Goal: Task Accomplishment & Management: Manage account settings

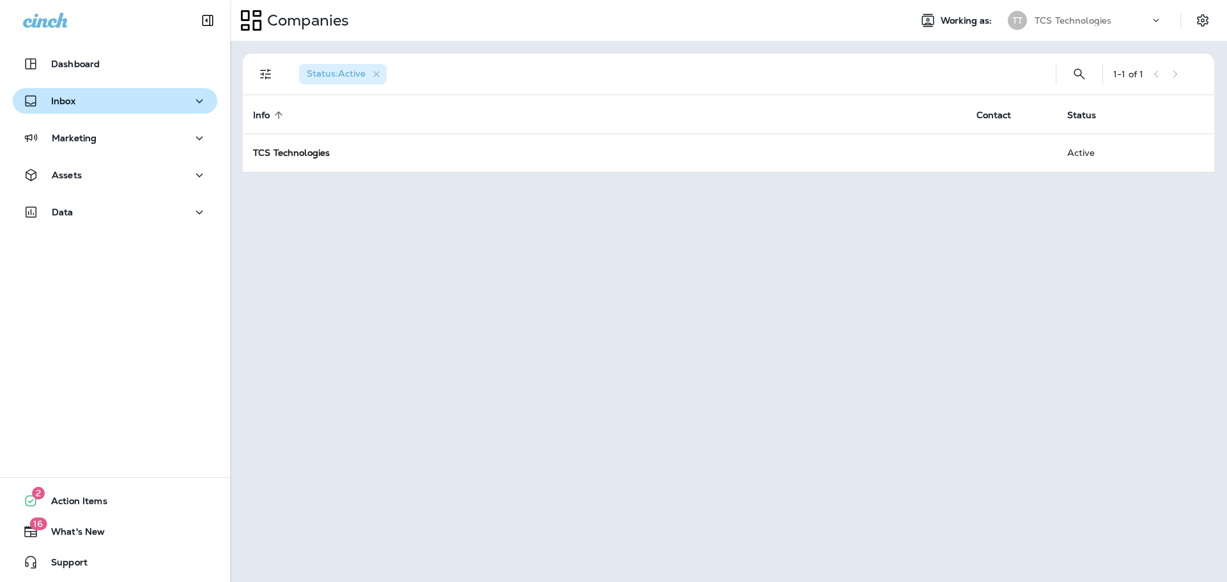
click at [192, 104] on icon "button" at bounding box center [199, 101] width 15 height 16
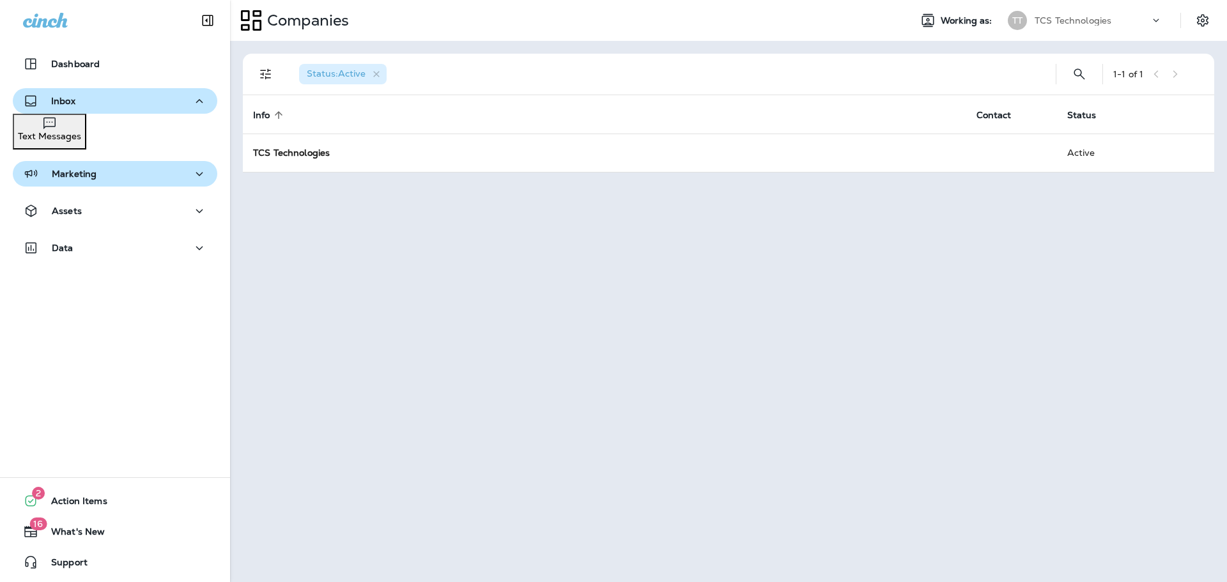
click at [192, 175] on icon "button" at bounding box center [199, 174] width 15 height 16
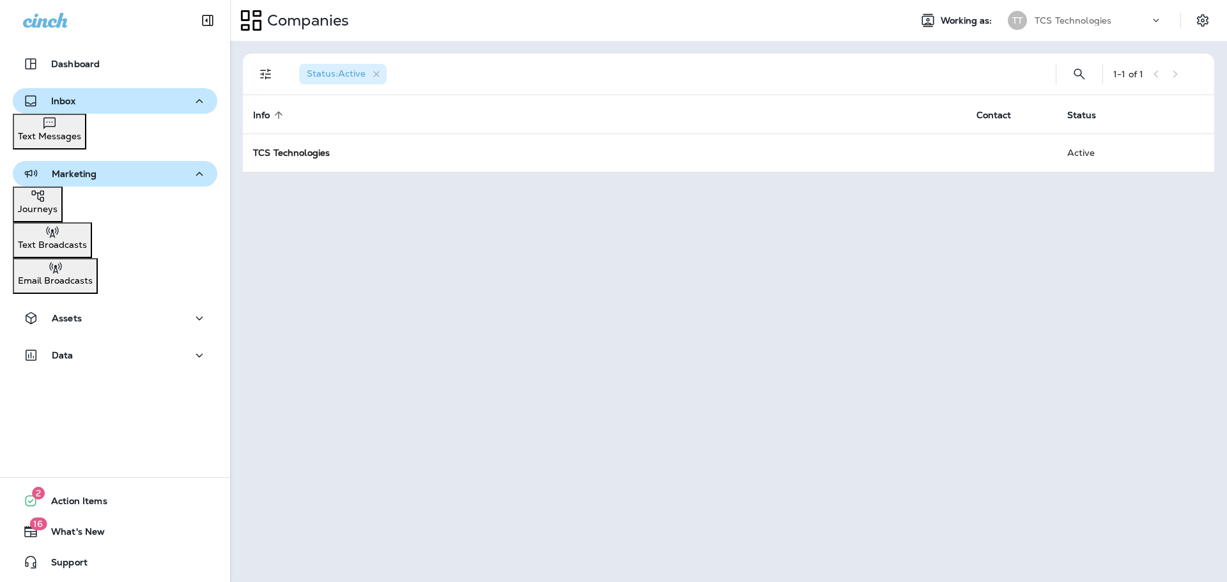
click at [58, 204] on p "Journeys" at bounding box center [38, 209] width 40 height 10
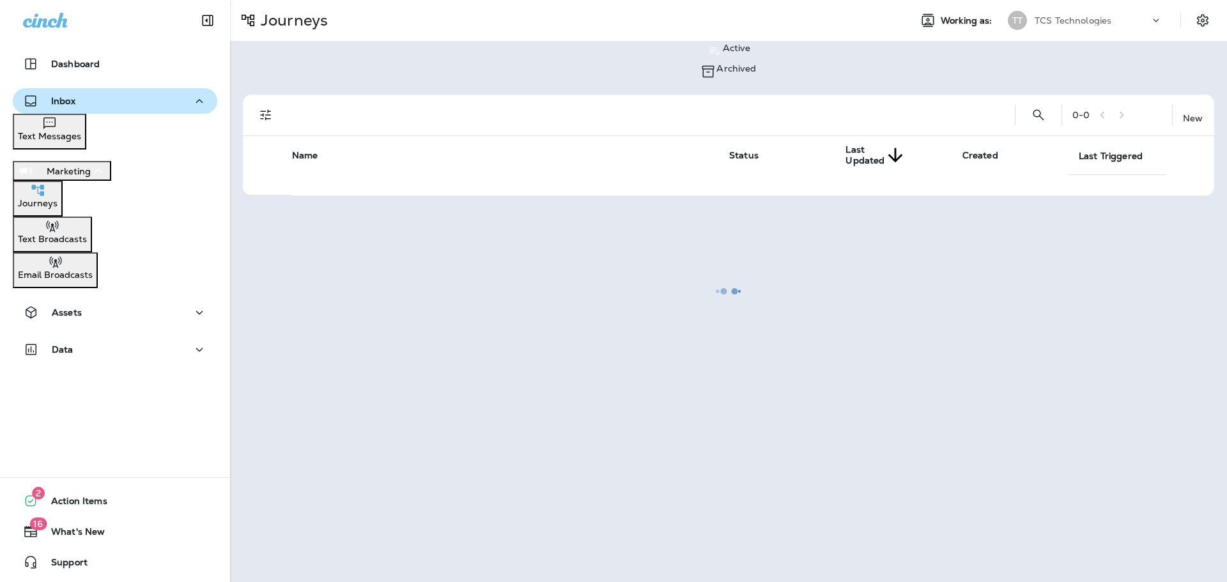
click at [58, 204] on p "Journeys" at bounding box center [38, 203] width 40 height 10
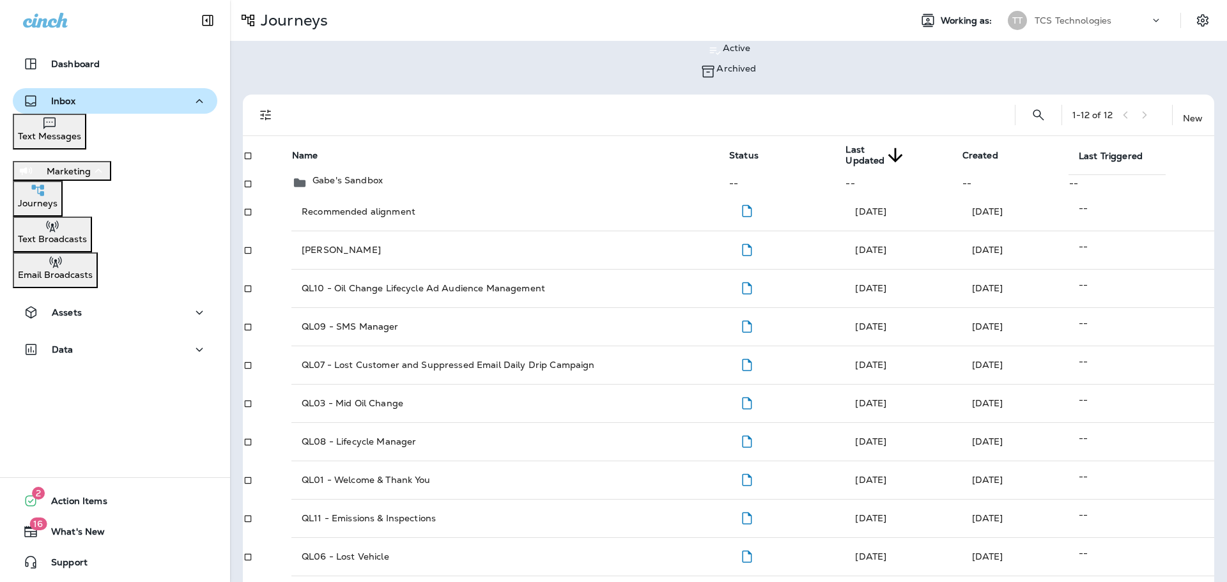
click at [87, 244] on div "Text Broadcasts" at bounding box center [52, 232] width 69 height 26
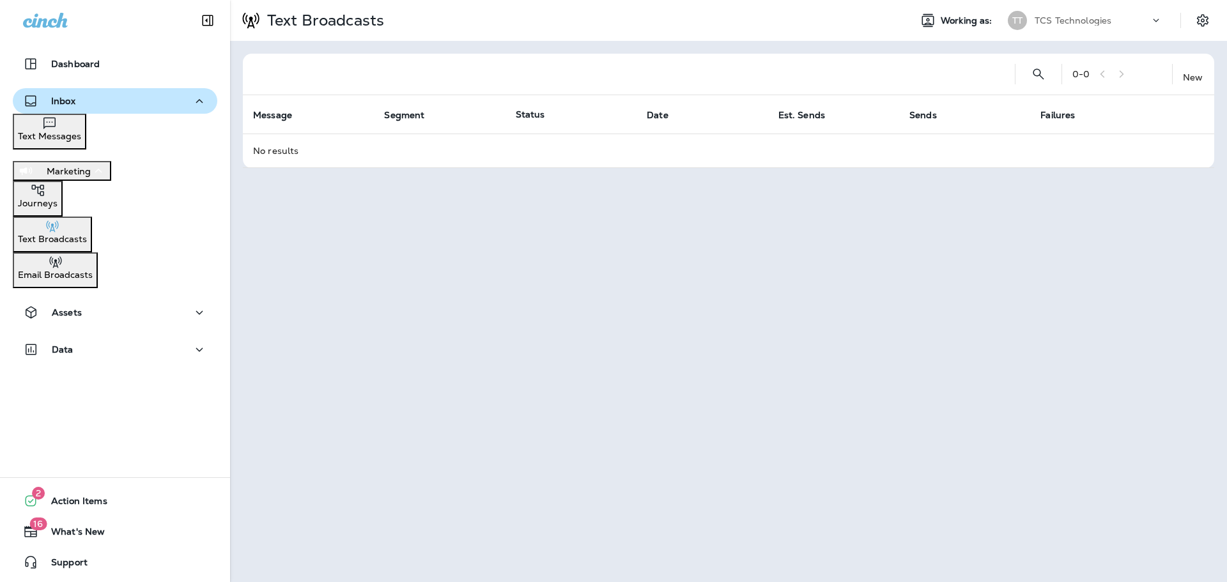
click at [93, 272] on p "Email Broadcasts" at bounding box center [55, 275] width 75 height 10
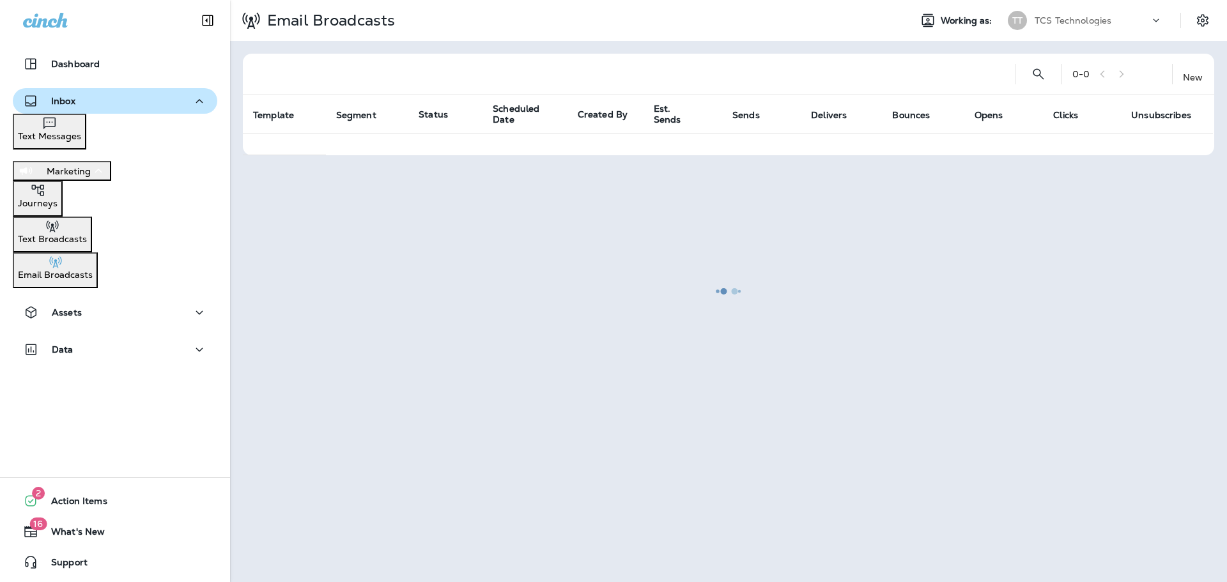
click at [58, 198] on div "Journeys" at bounding box center [38, 196] width 40 height 26
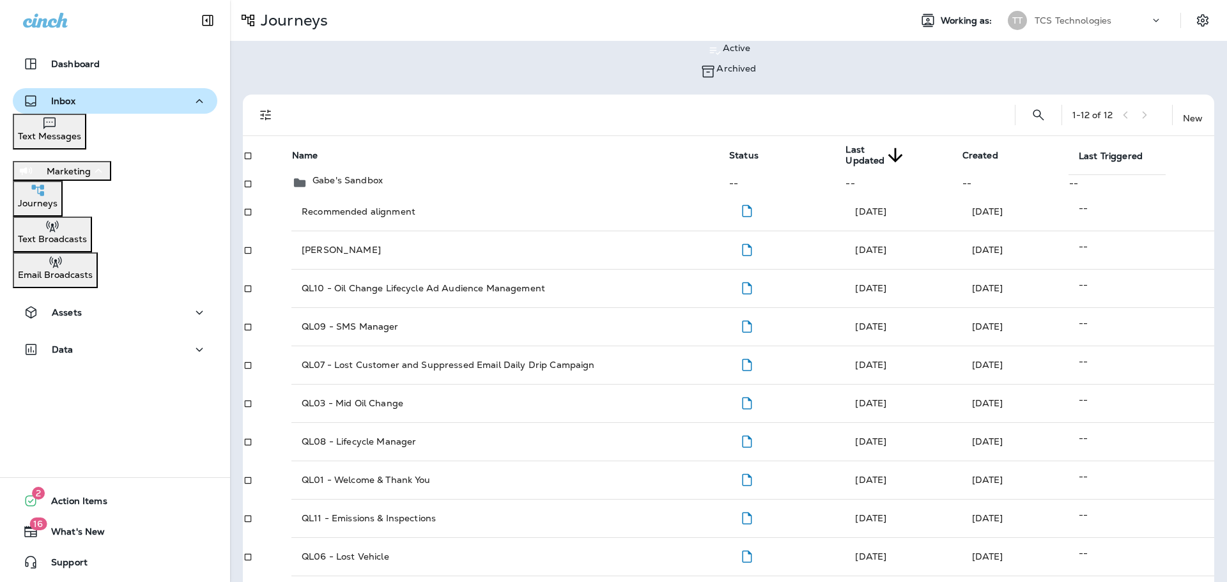
click at [192, 100] on icon "button" at bounding box center [199, 101] width 15 height 16
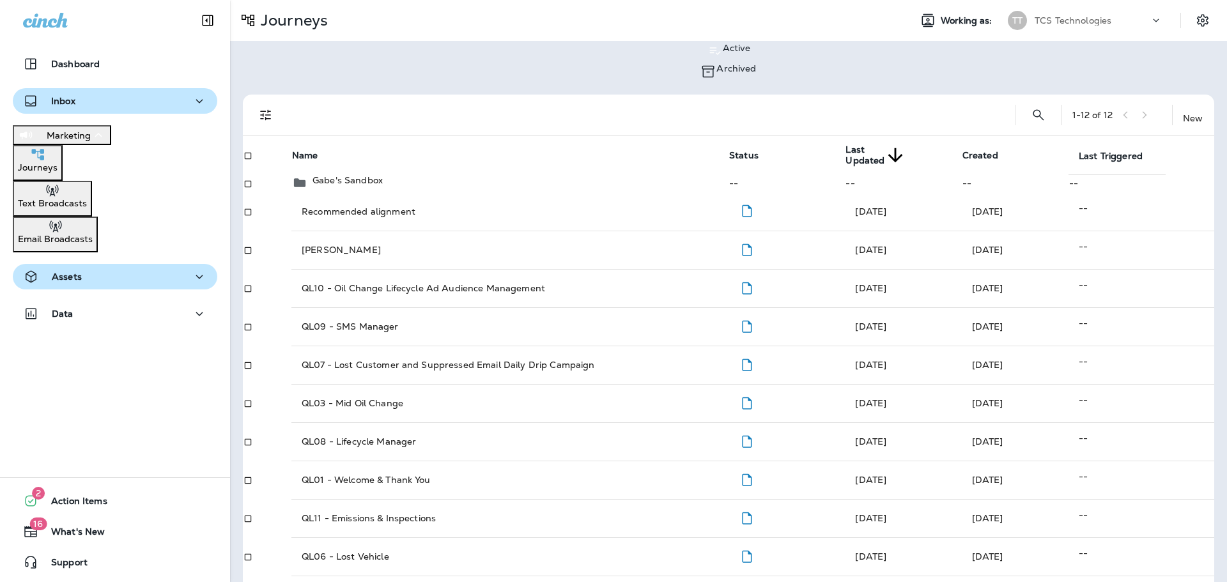
click at [197, 279] on icon "button" at bounding box center [199, 277] width 15 height 16
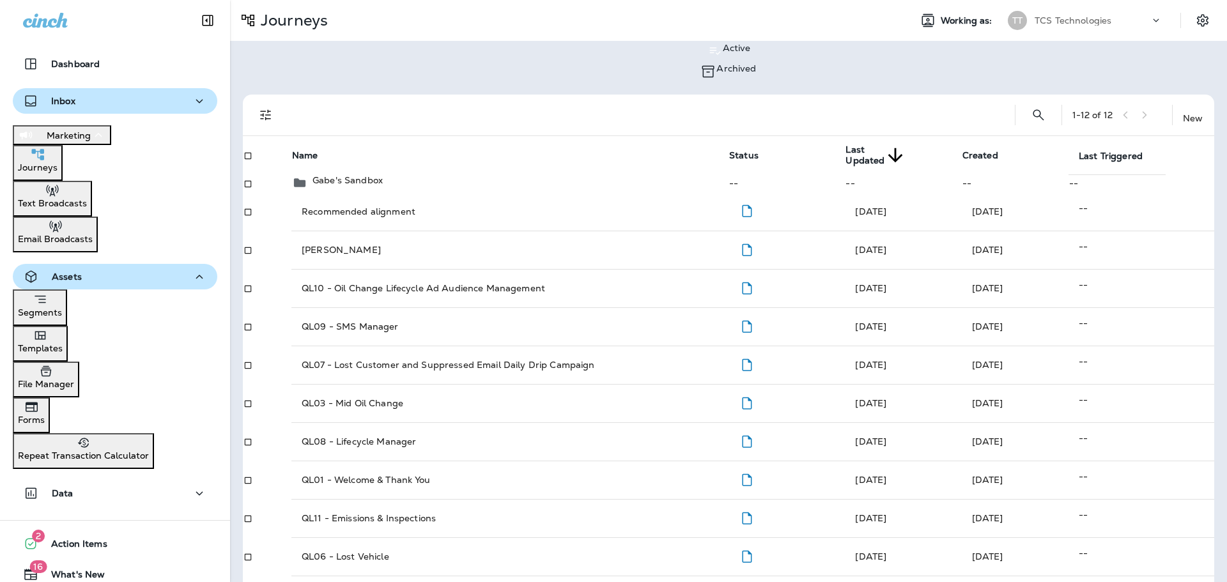
drag, startPoint x: 193, startPoint y: 481, endPoint x: 195, endPoint y: 442, distance: 38.4
click at [193, 486] on icon "button" at bounding box center [199, 494] width 15 height 16
click at [192, 274] on icon "button" at bounding box center [199, 277] width 15 height 16
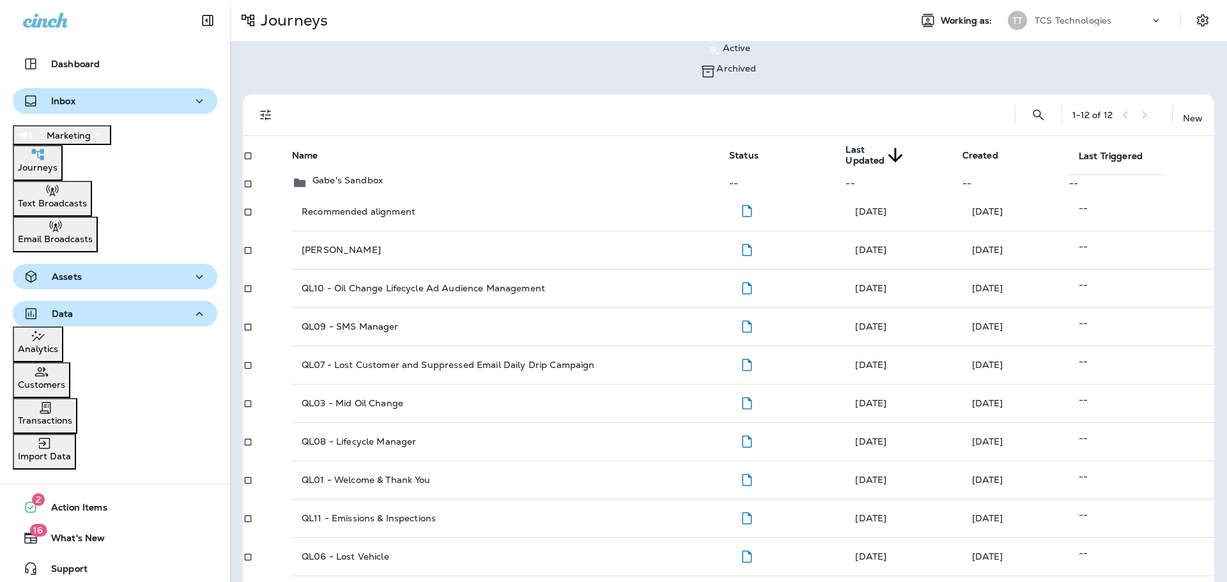
click at [193, 309] on icon "button" at bounding box center [199, 314] width 15 height 16
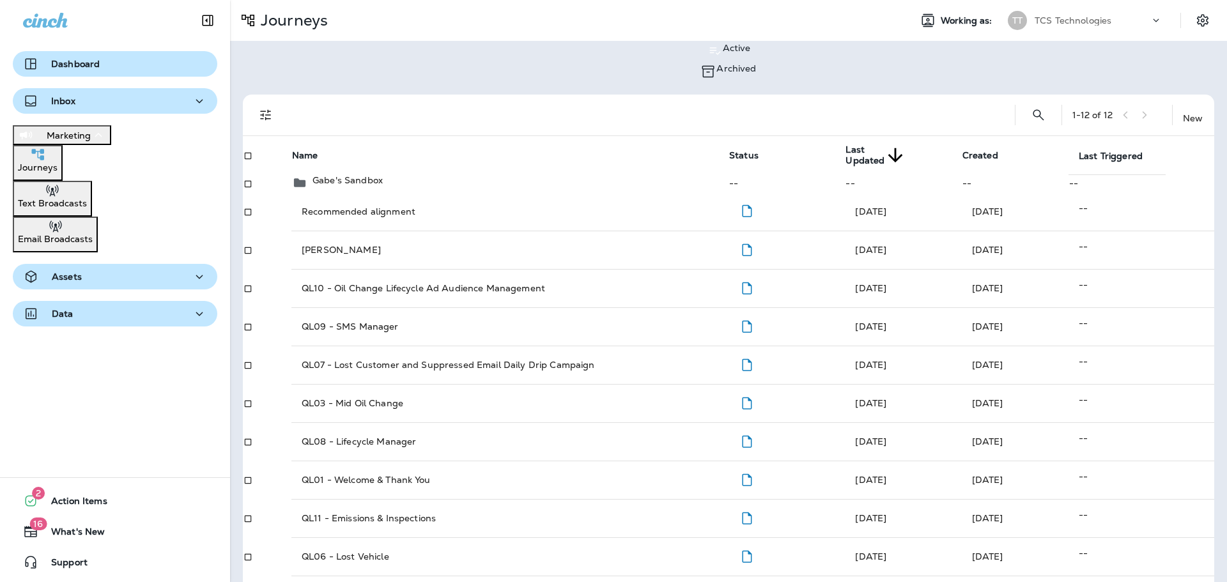
click at [81, 59] on p "Dashboard" at bounding box center [75, 64] width 49 height 10
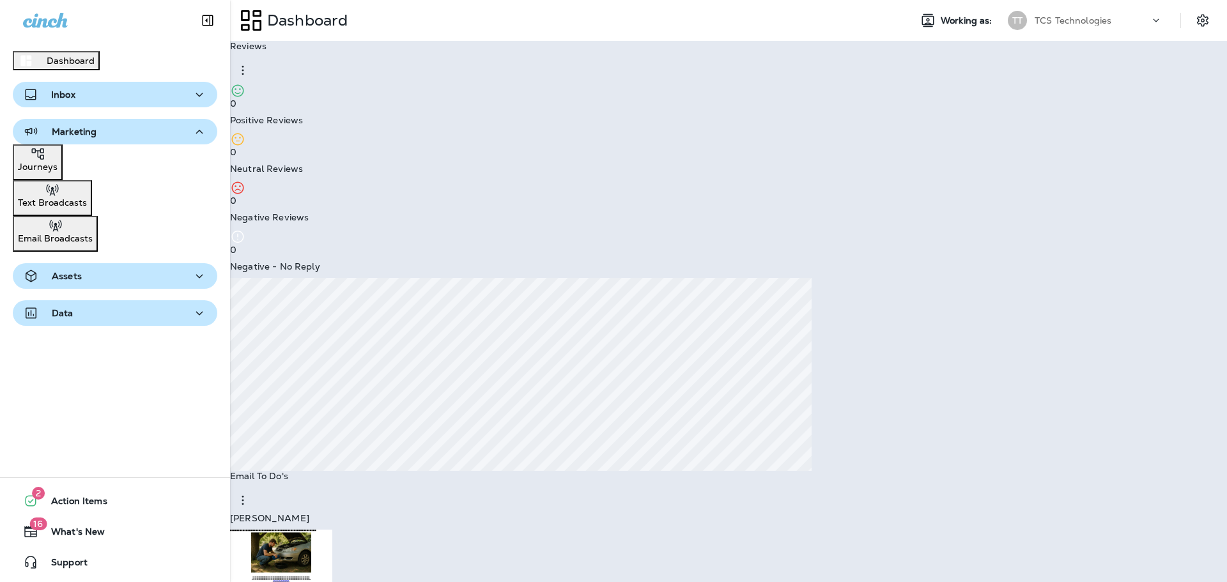
click at [192, 137] on icon "button" at bounding box center [199, 132] width 15 height 16
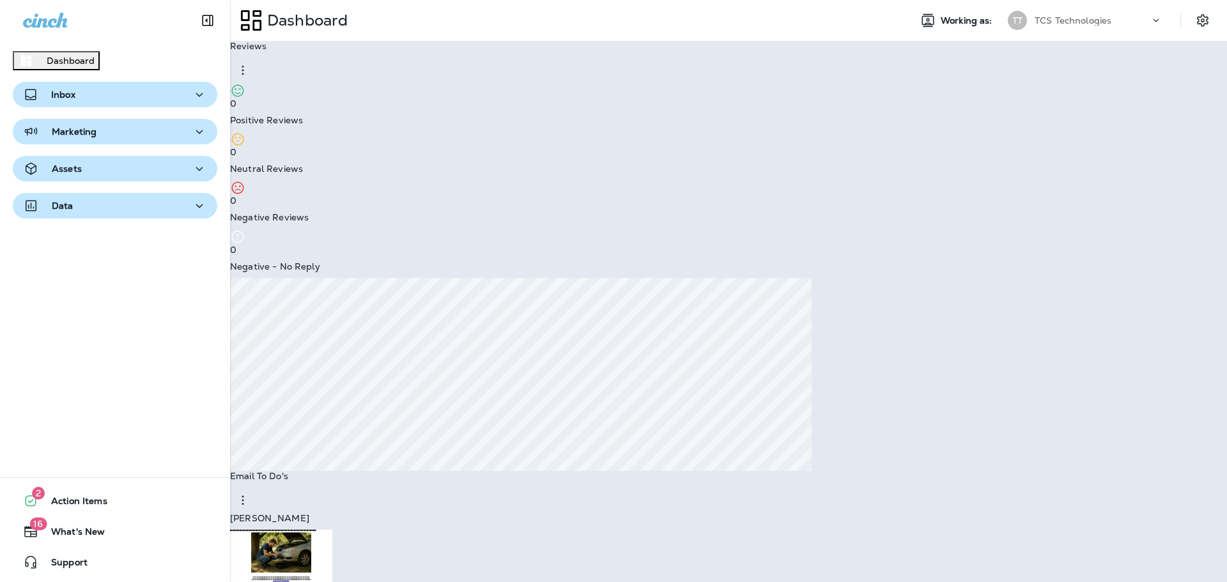
click at [70, 68] on div "Dashboard" at bounding box center [56, 60] width 77 height 15
click at [986, 381] on div "Add a new widget" at bounding box center [981, 383] width 81 height 10
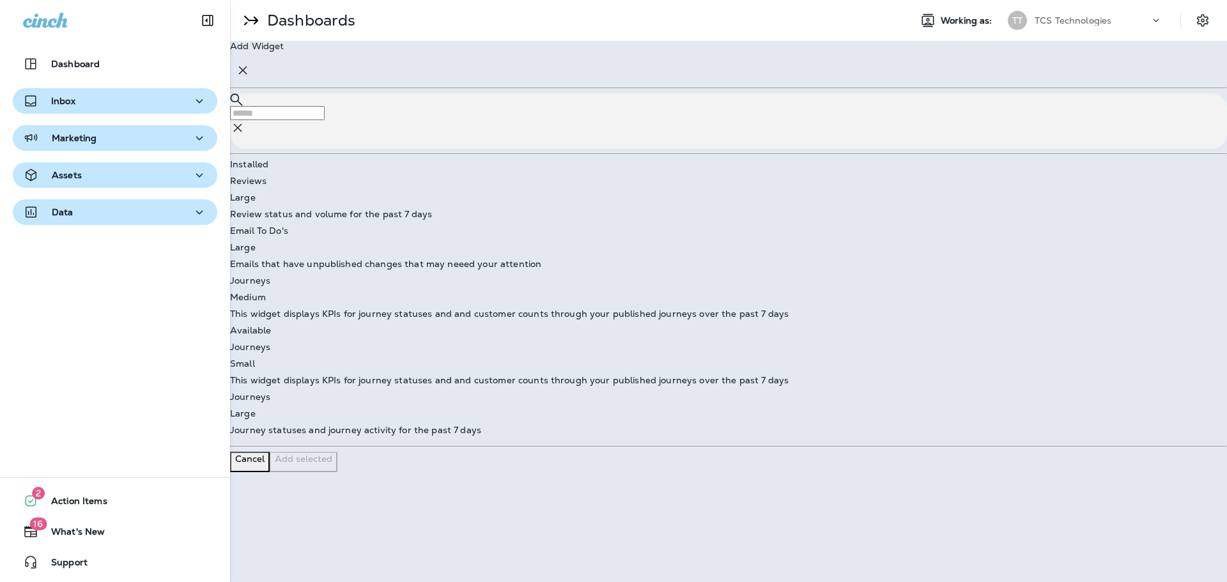
click at [265, 454] on div "Cancel" at bounding box center [249, 459] width 29 height 10
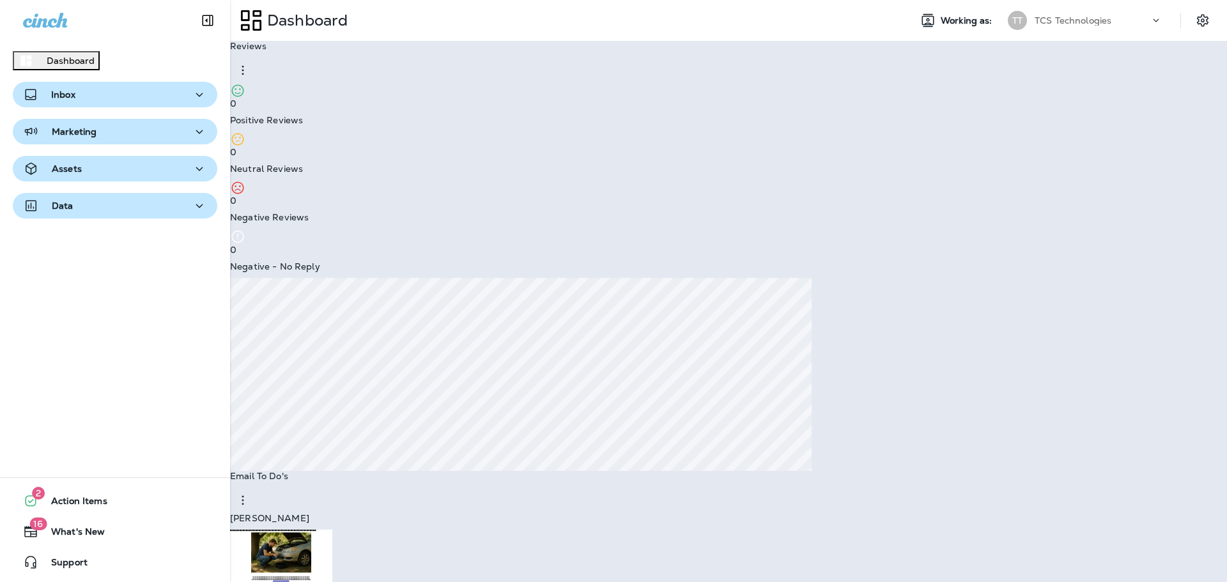
click at [58, 100] on p "Inbox" at bounding box center [63, 94] width 24 height 10
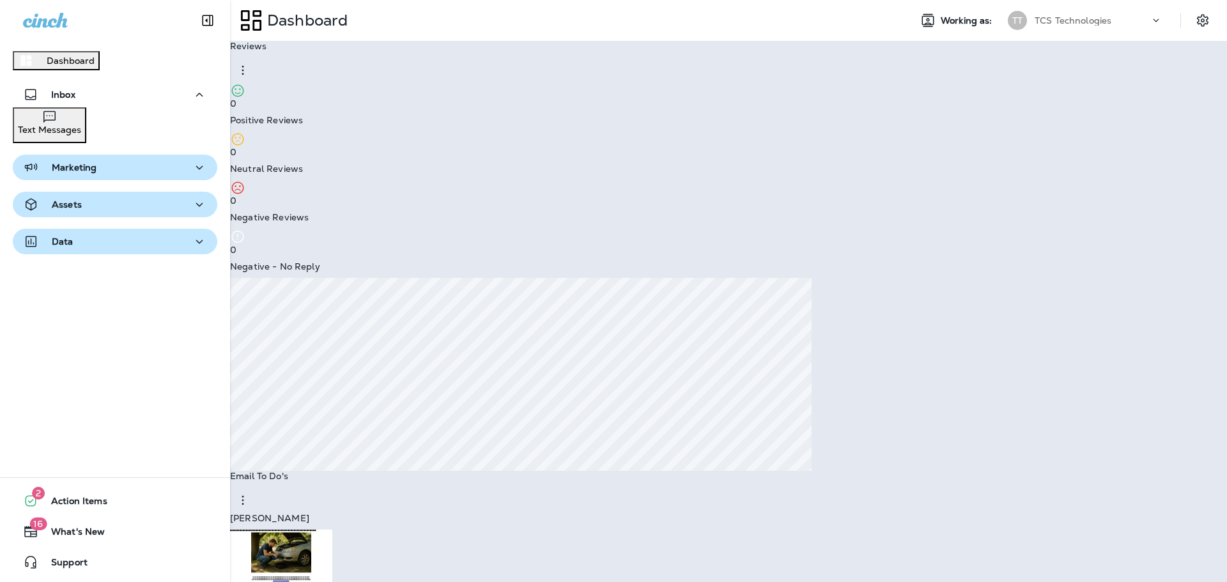
click at [81, 135] on p "Text Messages" at bounding box center [49, 130] width 63 height 10
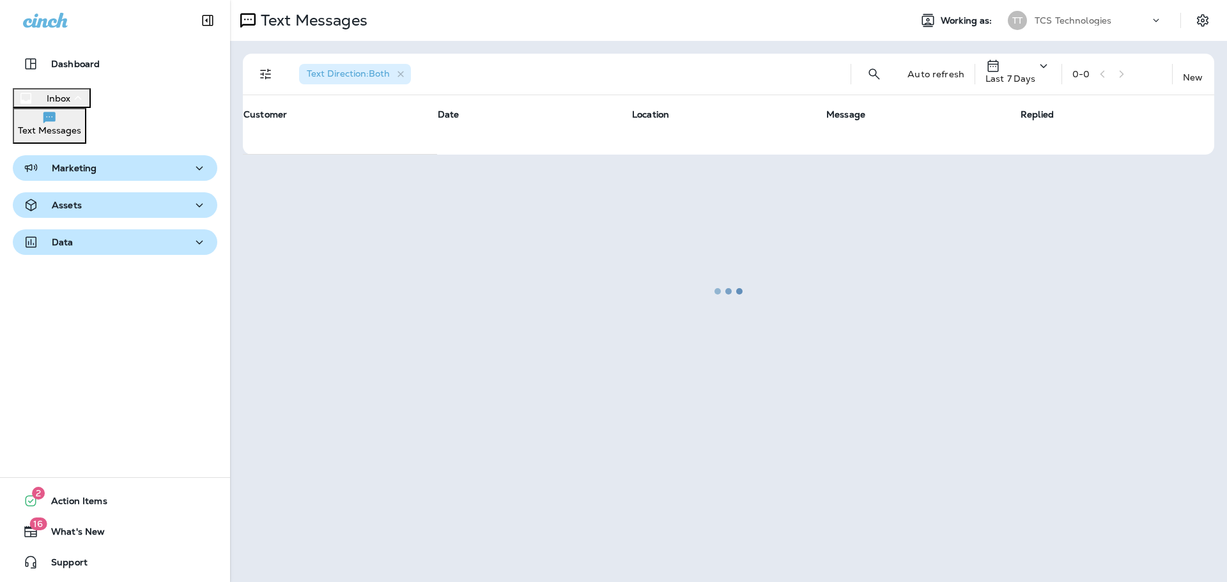
click at [265, 74] on div at bounding box center [728, 291] width 995 height 580
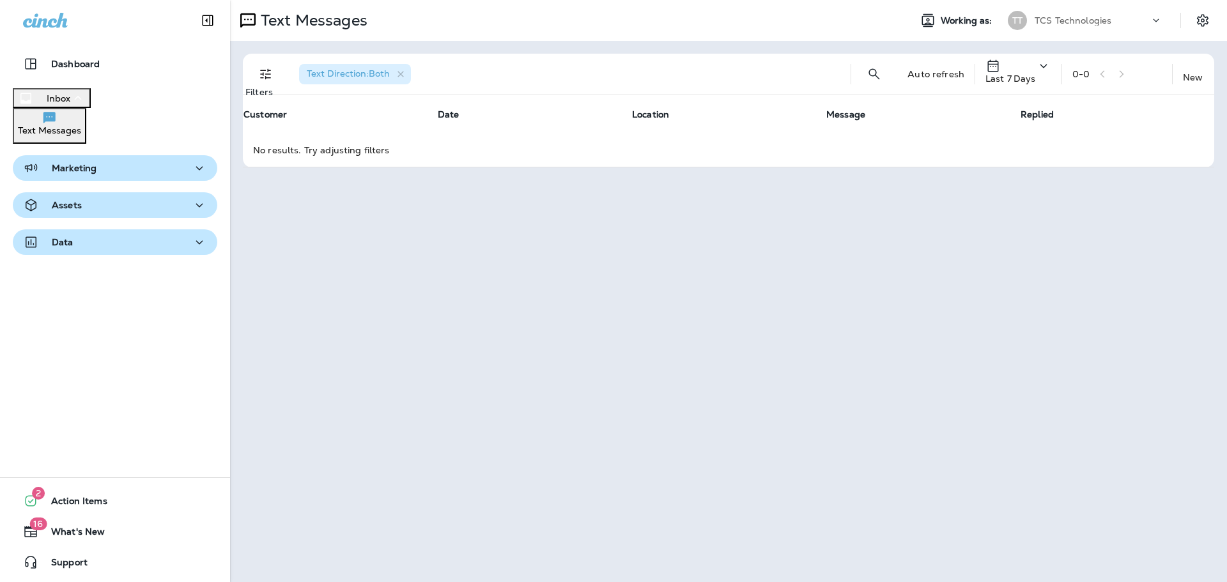
click at [272, 76] on icon "Filters" at bounding box center [265, 73] width 15 height 15
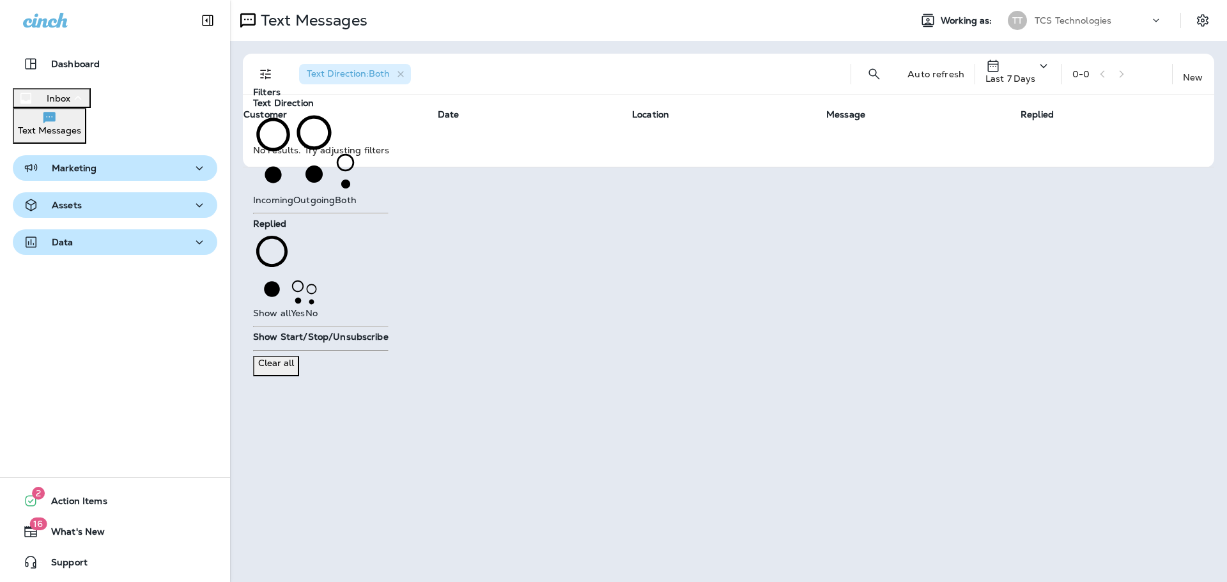
click at [74, 167] on p "Marketing" at bounding box center [74, 168] width 45 height 10
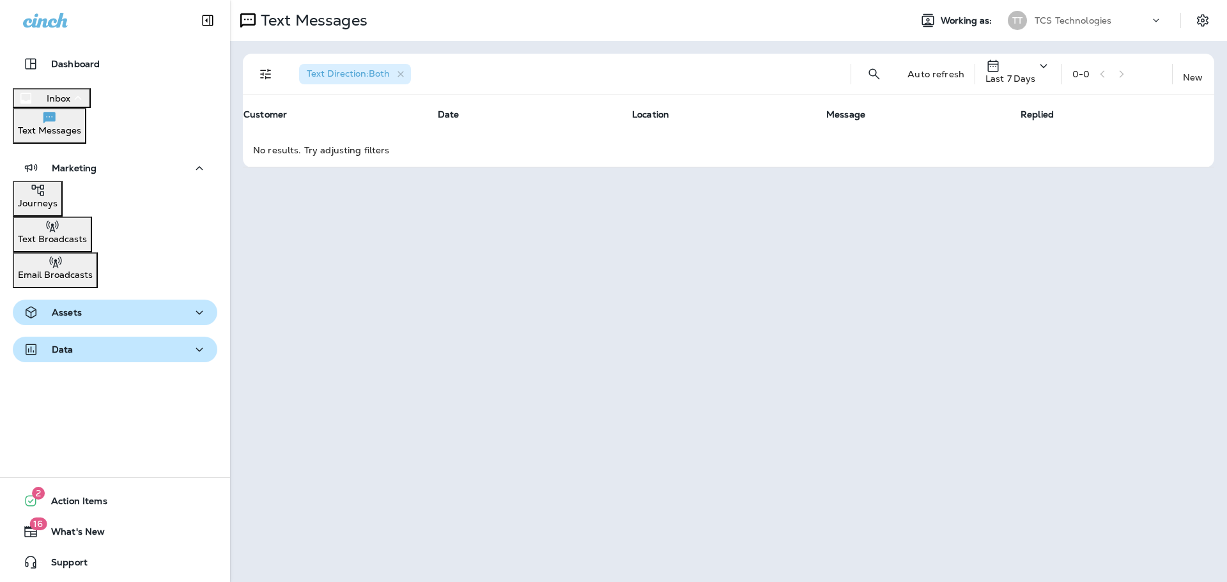
click at [79, 136] on p "Text Messages" at bounding box center [49, 130] width 63 height 10
click at [79, 171] on p "Marketing" at bounding box center [74, 168] width 45 height 10
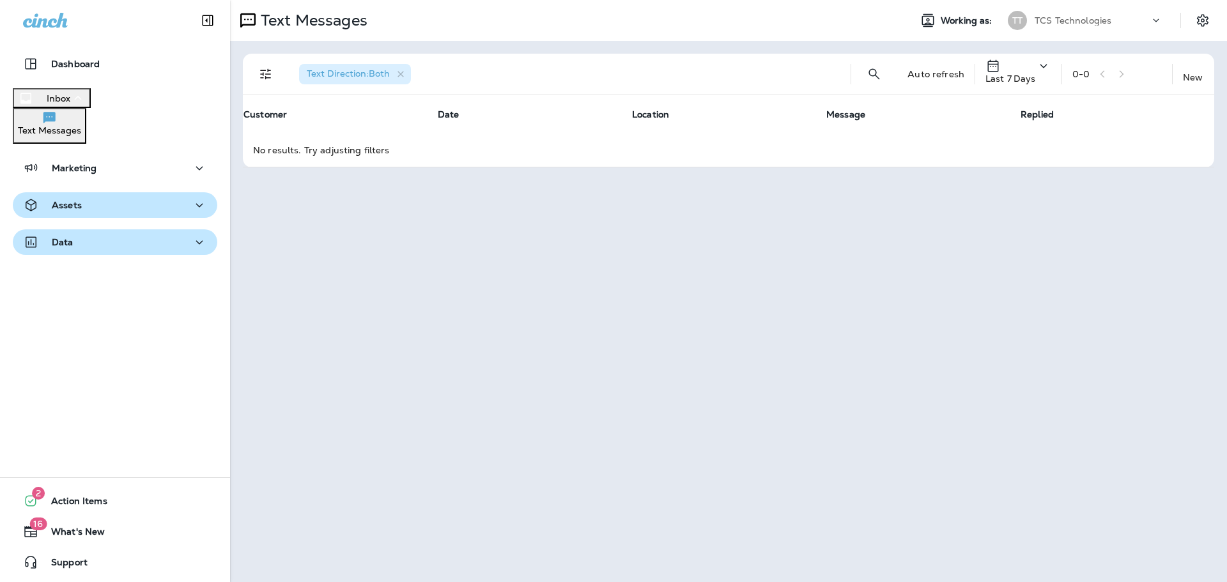
click at [61, 255] on button "Data" at bounding box center [115, 242] width 205 height 26
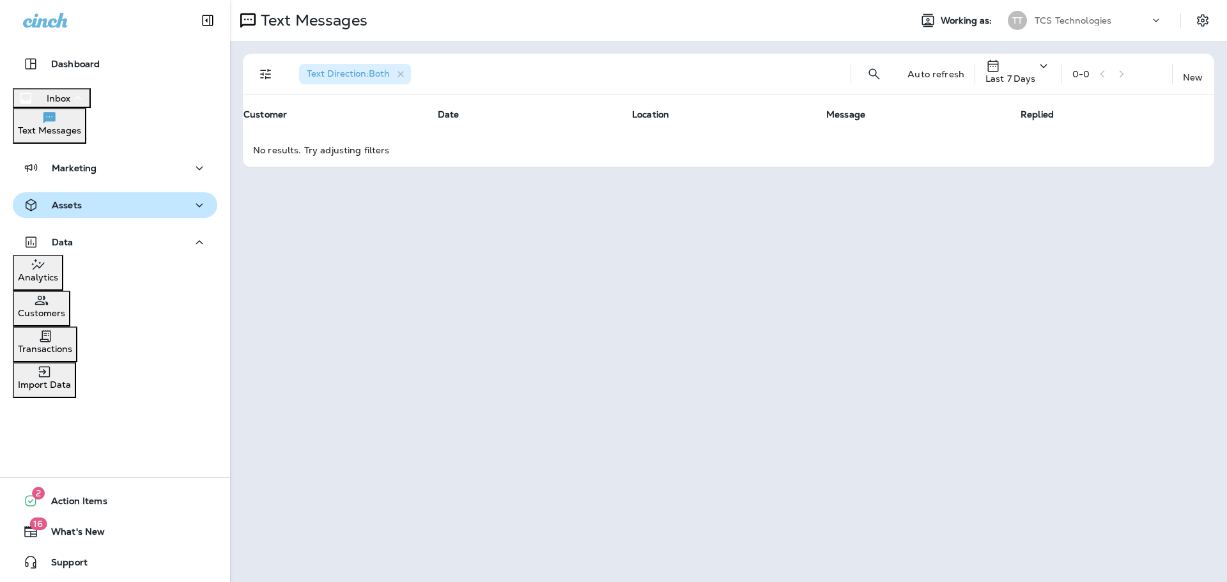
click at [65, 318] on div "Customers" at bounding box center [41, 306] width 47 height 26
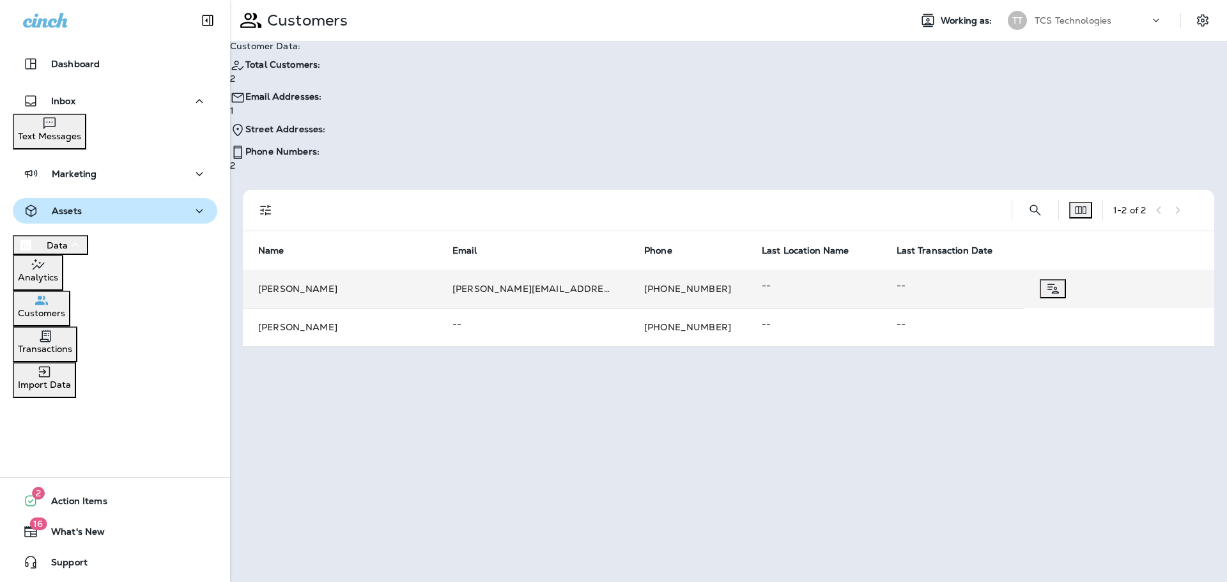
click at [283, 270] on td "[PERSON_NAME]" at bounding box center [340, 289] width 194 height 38
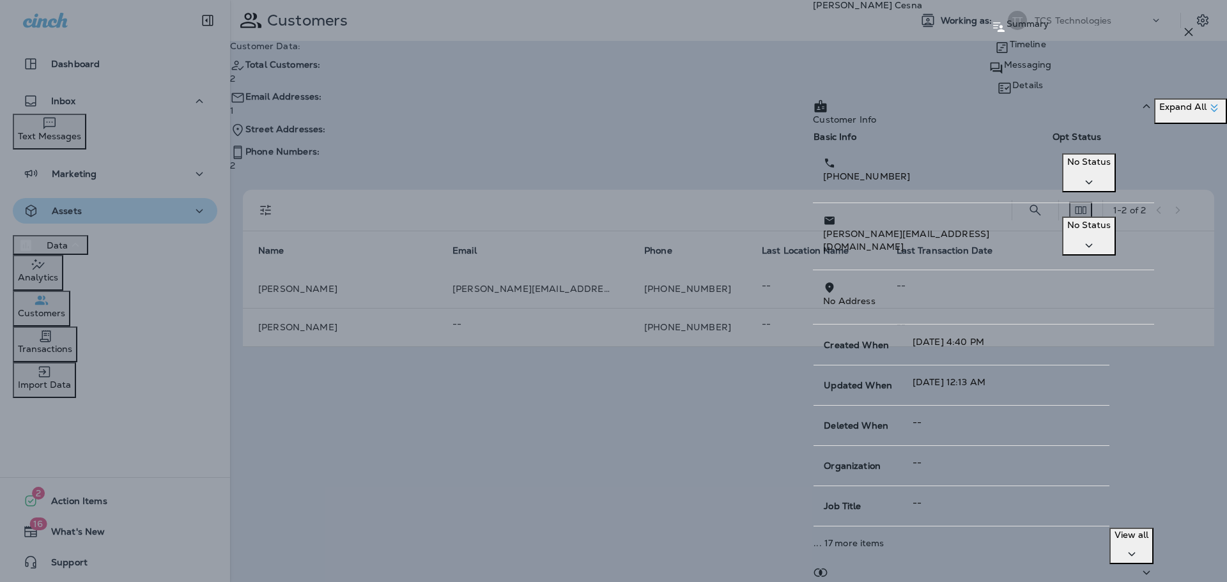
click at [1124, 78] on div "Details" at bounding box center [1020, 88] width 414 height 20
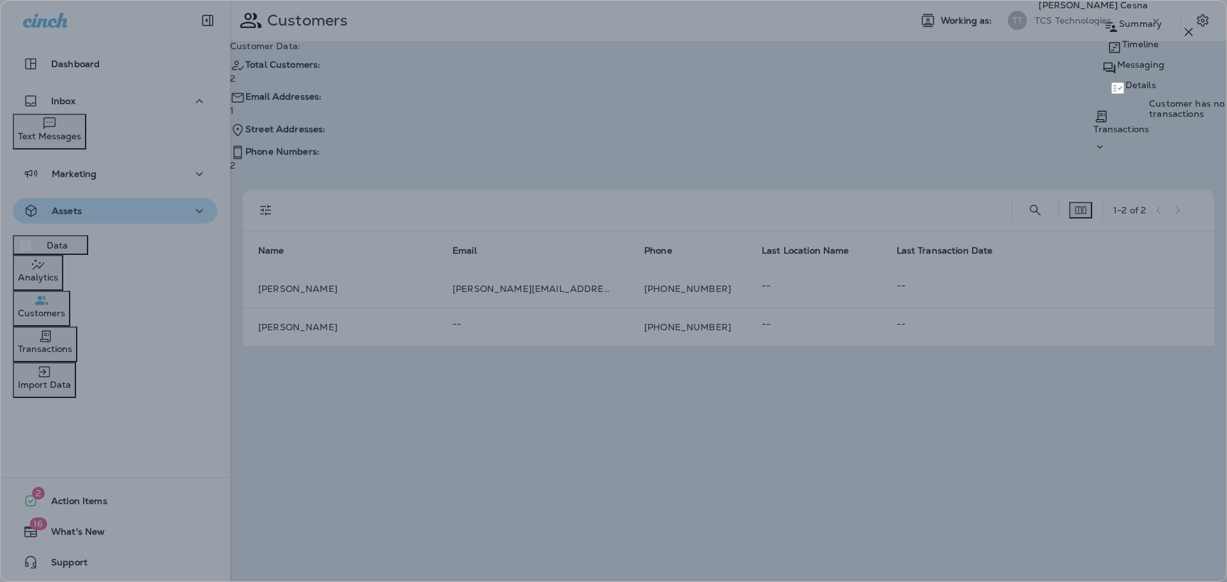
click at [1094, 127] on p "Transactions" at bounding box center [1122, 129] width 56 height 10
click at [1185, 31] on icon "button" at bounding box center [1188, 31] width 15 height 15
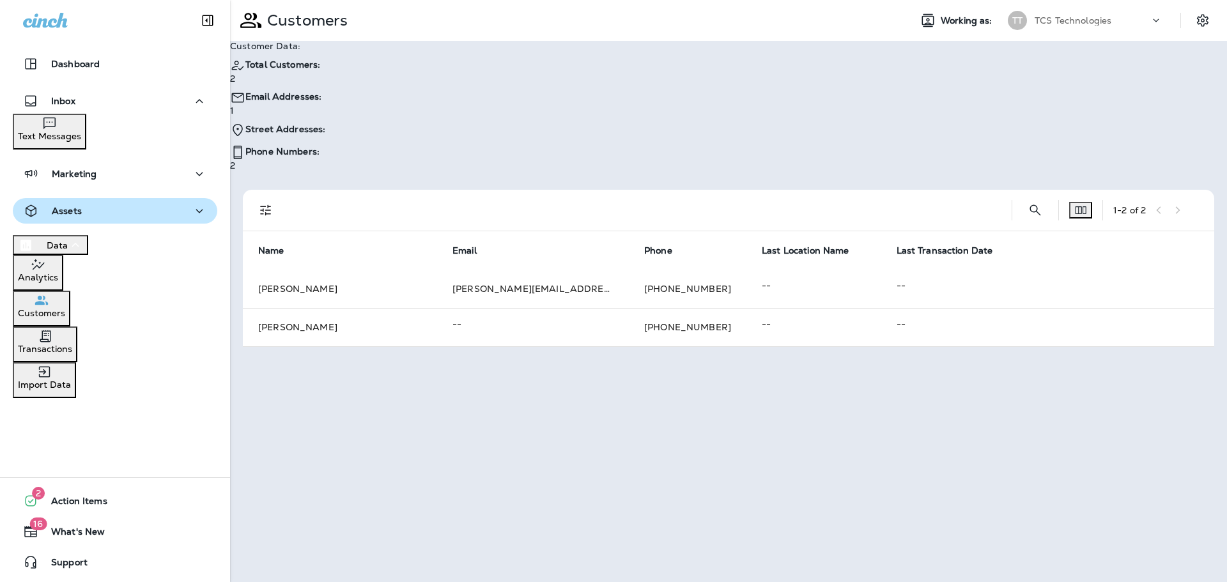
click at [76, 207] on p "Assets" at bounding box center [67, 211] width 30 height 10
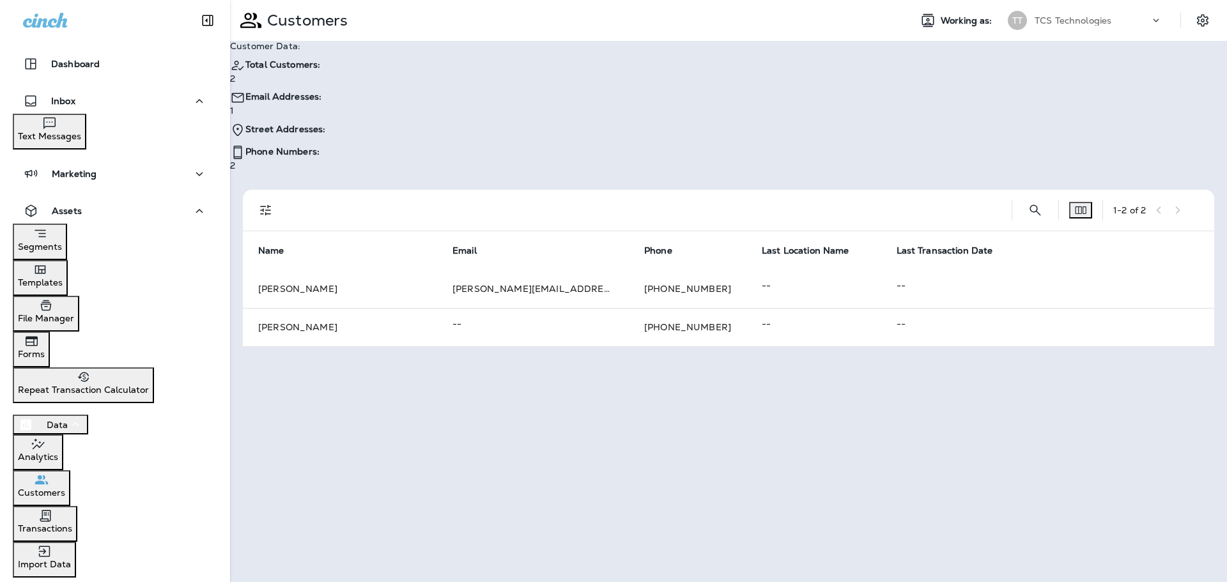
click at [62, 242] on p "Segments" at bounding box center [40, 247] width 44 height 10
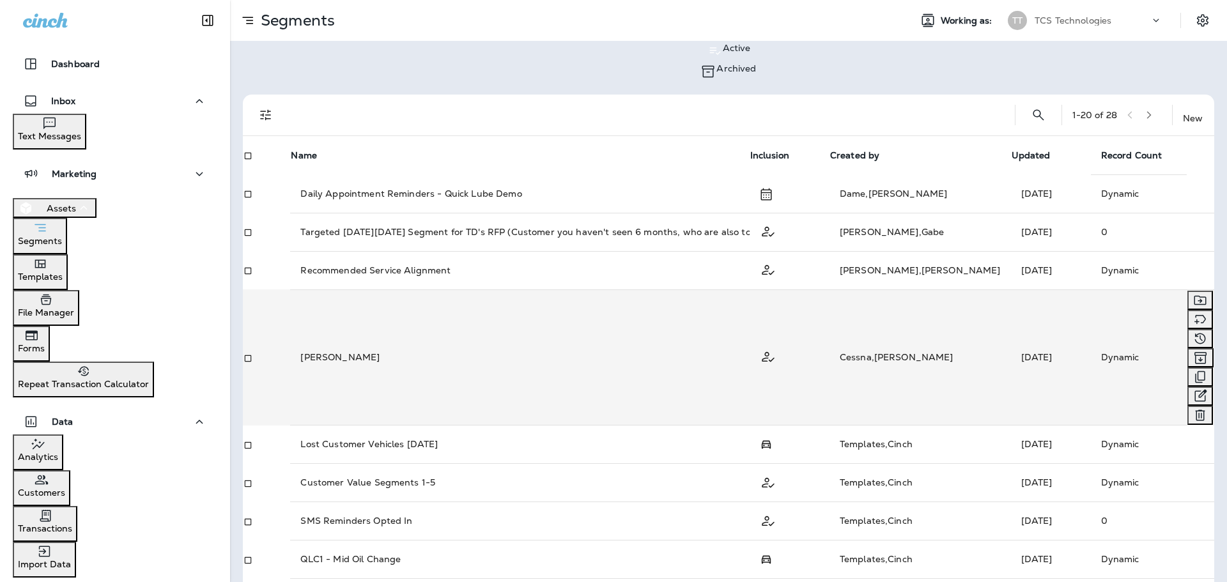
click at [343, 351] on p "[PERSON_NAME]" at bounding box center [339, 357] width 79 height 13
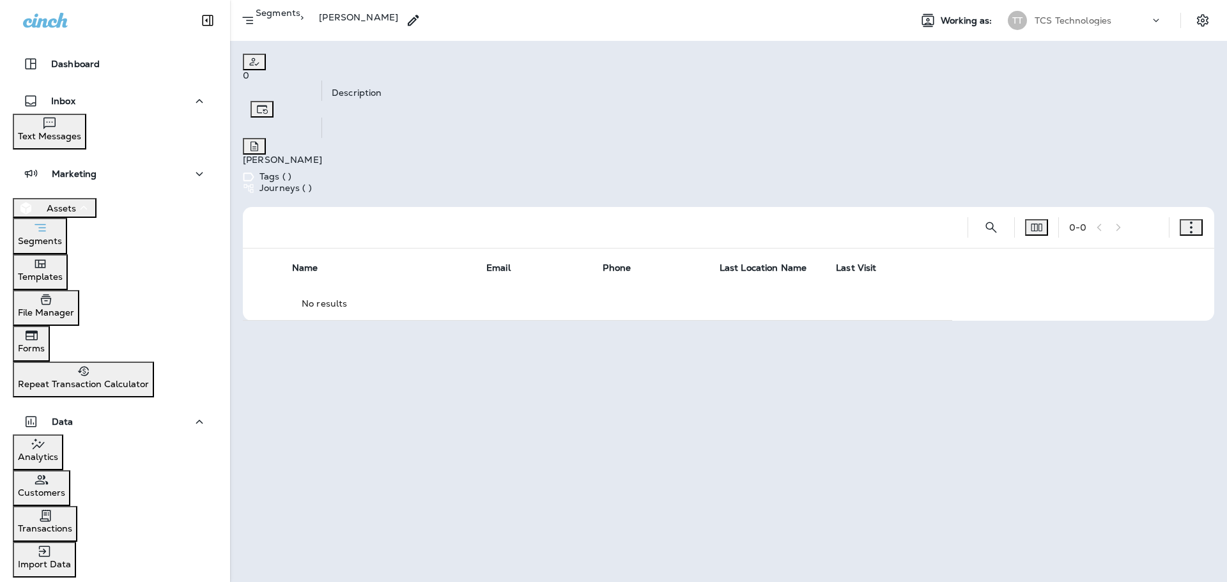
click at [261, 140] on icon "Description" at bounding box center [254, 146] width 13 height 13
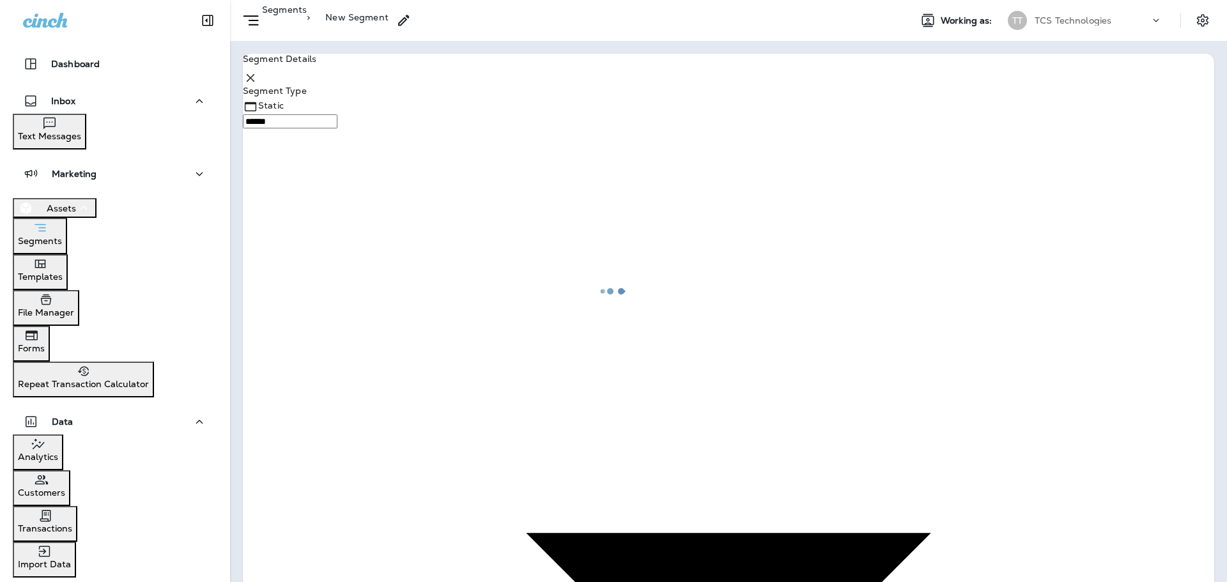
type input "*******"
type textarea "**********"
click at [192, 166] on icon "button" at bounding box center [199, 174] width 15 height 16
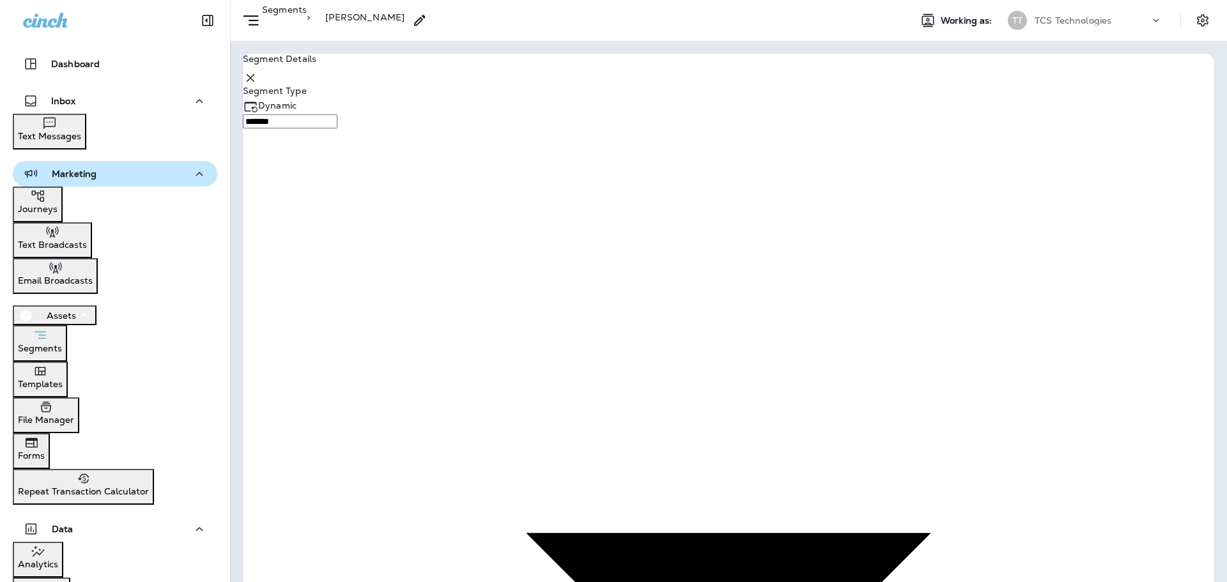
click at [390, 31] on body "**********" at bounding box center [613, 15] width 1227 height 31
click at [491, 0] on div at bounding box center [613, 0] width 1227 height 0
click at [489, 78] on body "**********" at bounding box center [613, 39] width 1227 height 78
click at [675, 0] on div at bounding box center [613, 0] width 1227 height 0
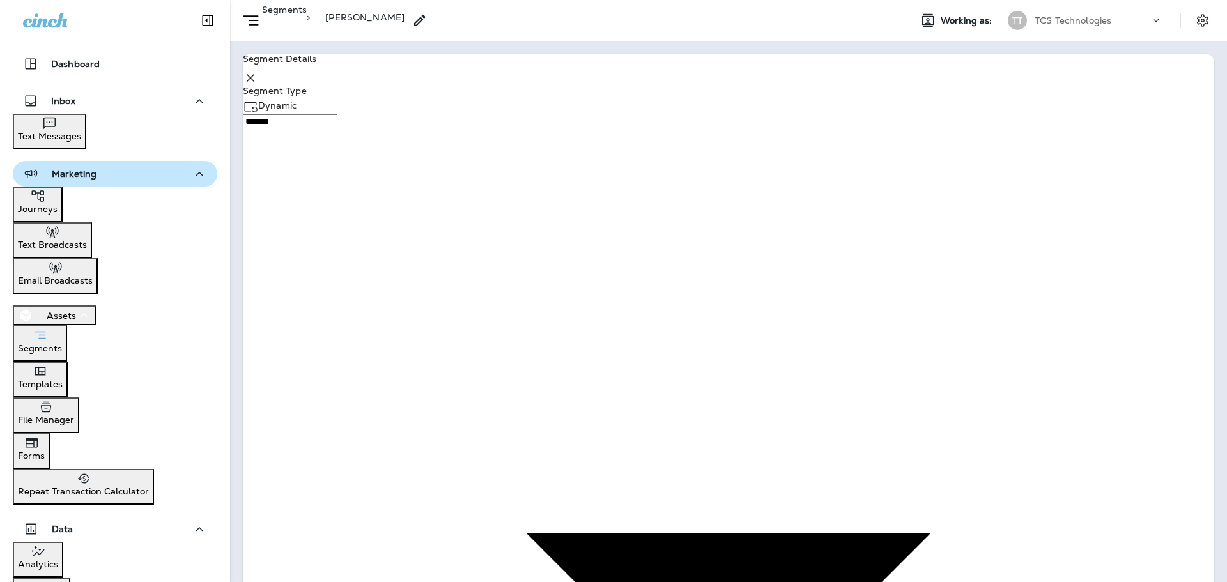
click at [63, 379] on p "Templates" at bounding box center [40, 384] width 45 height 10
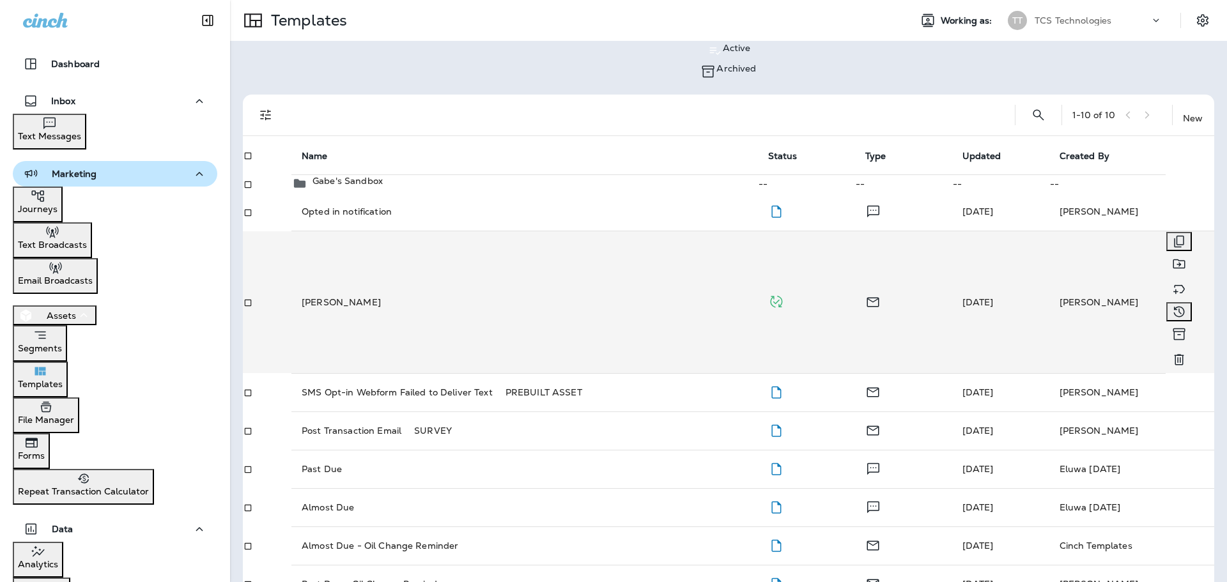
click at [344, 296] on p "[PERSON_NAME]" at bounding box center [341, 302] width 79 height 13
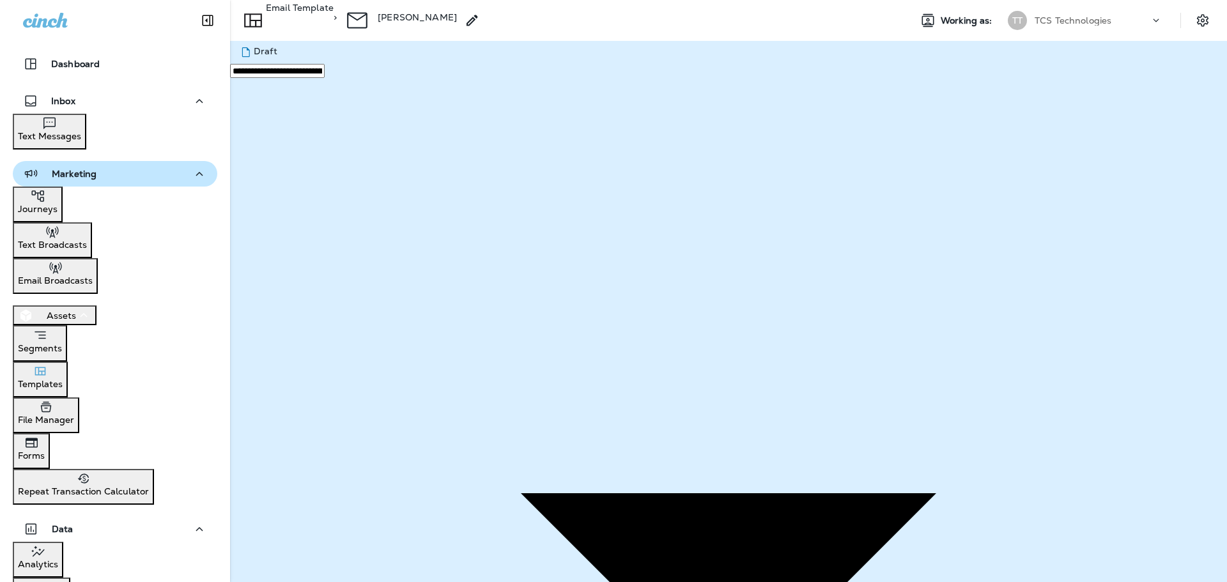
click at [74, 415] on p "File Manager" at bounding box center [46, 420] width 56 height 10
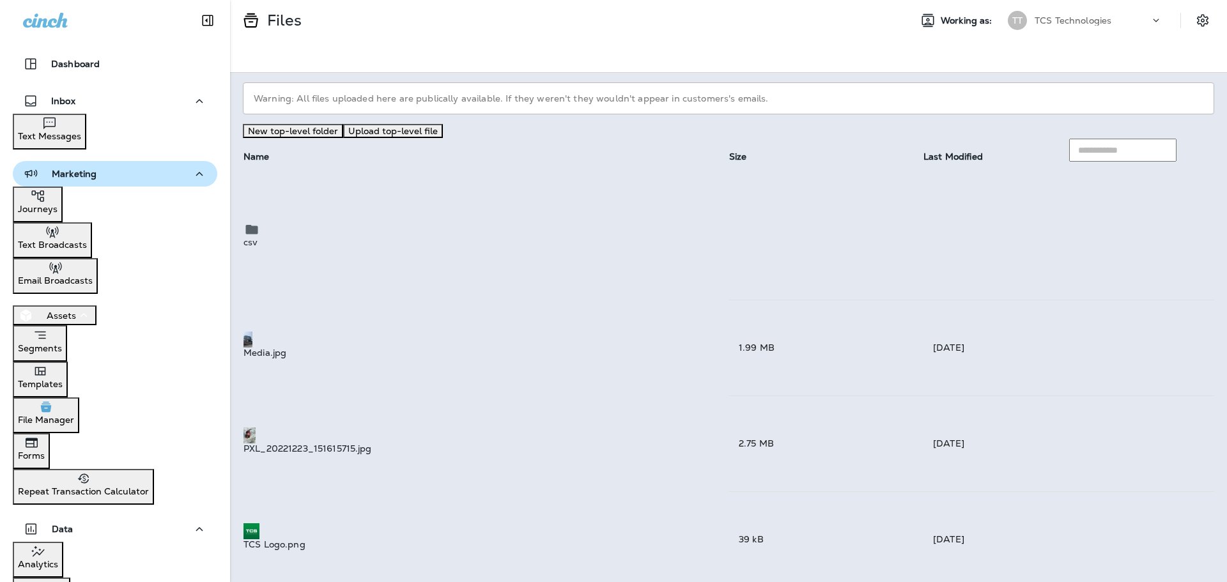
click at [45, 451] on p "Forms" at bounding box center [31, 456] width 27 height 10
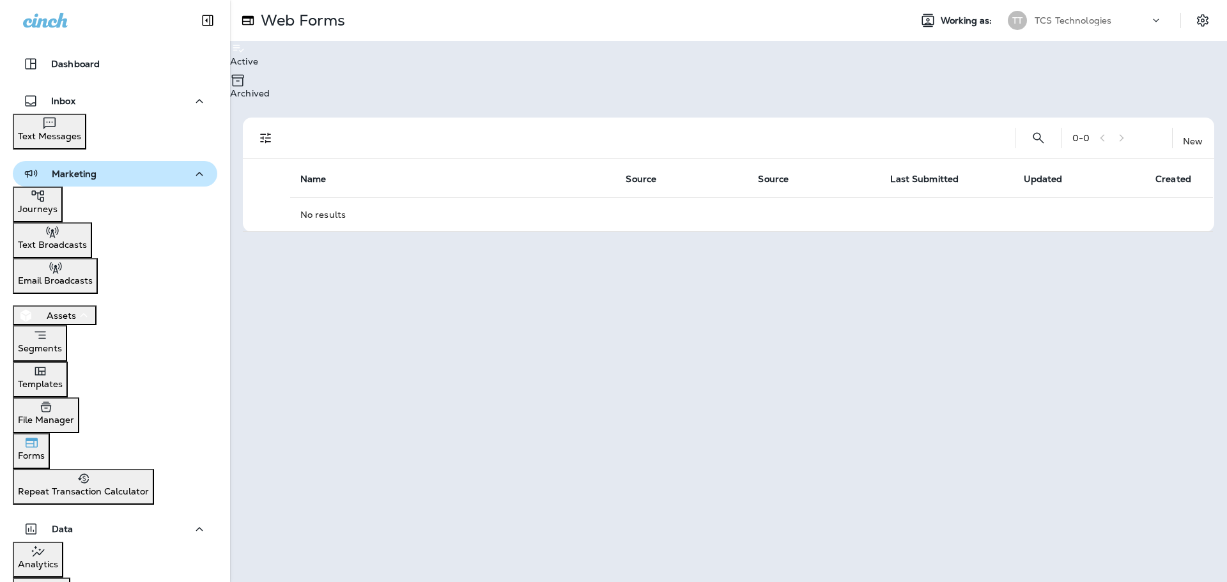
click at [58, 204] on p "Journeys" at bounding box center [38, 209] width 40 height 10
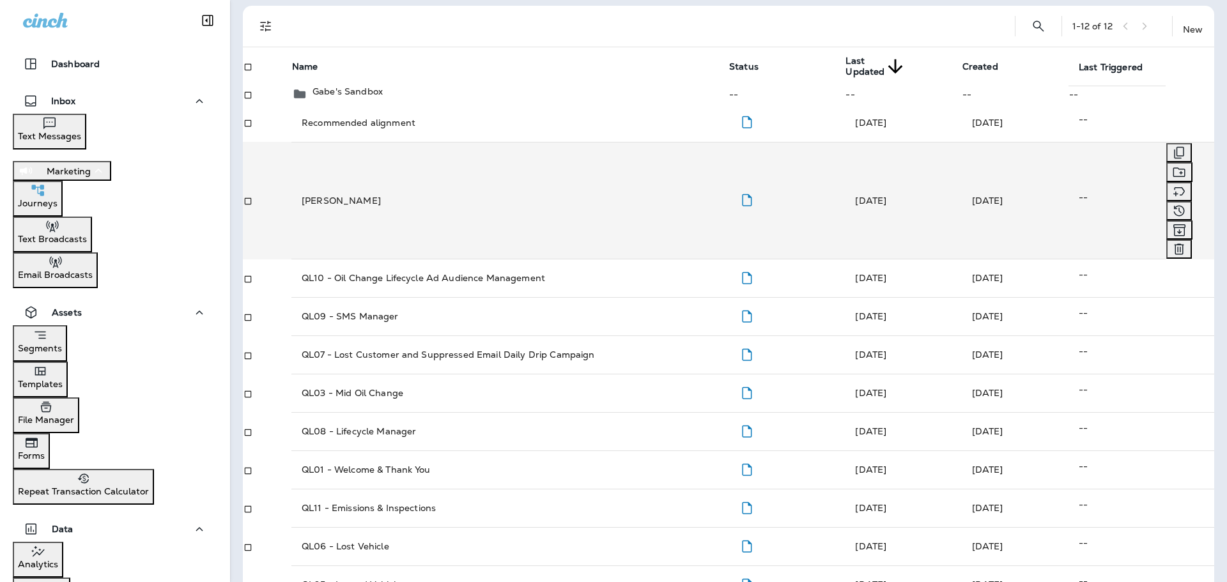
scroll to position [97, 0]
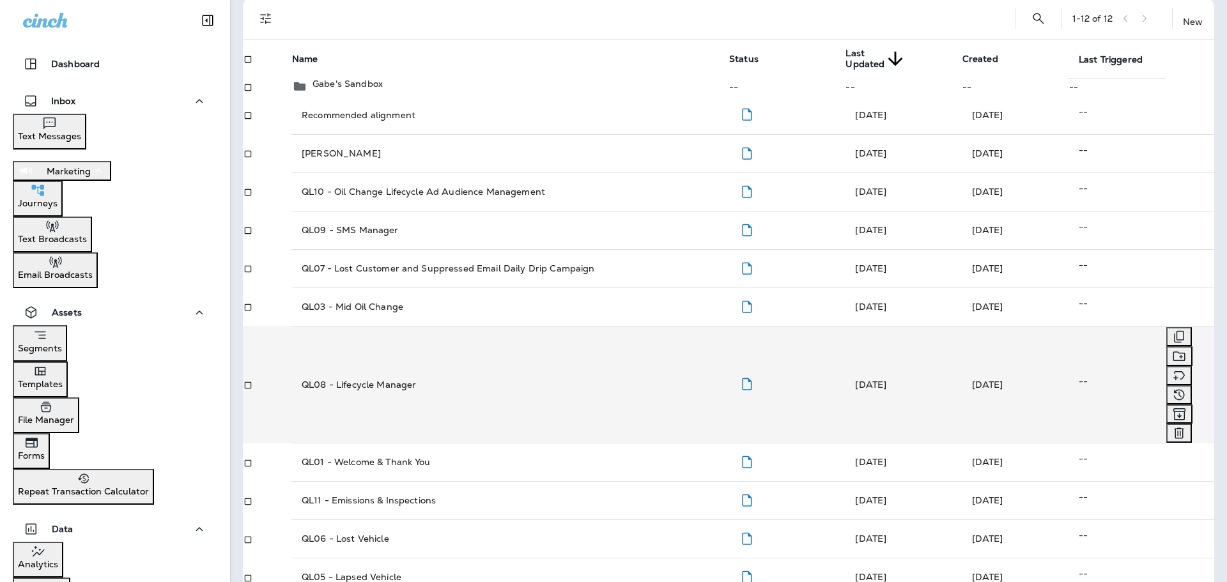
click at [391, 378] on p "QL08 - Lifecycle Manager" at bounding box center [359, 384] width 114 height 13
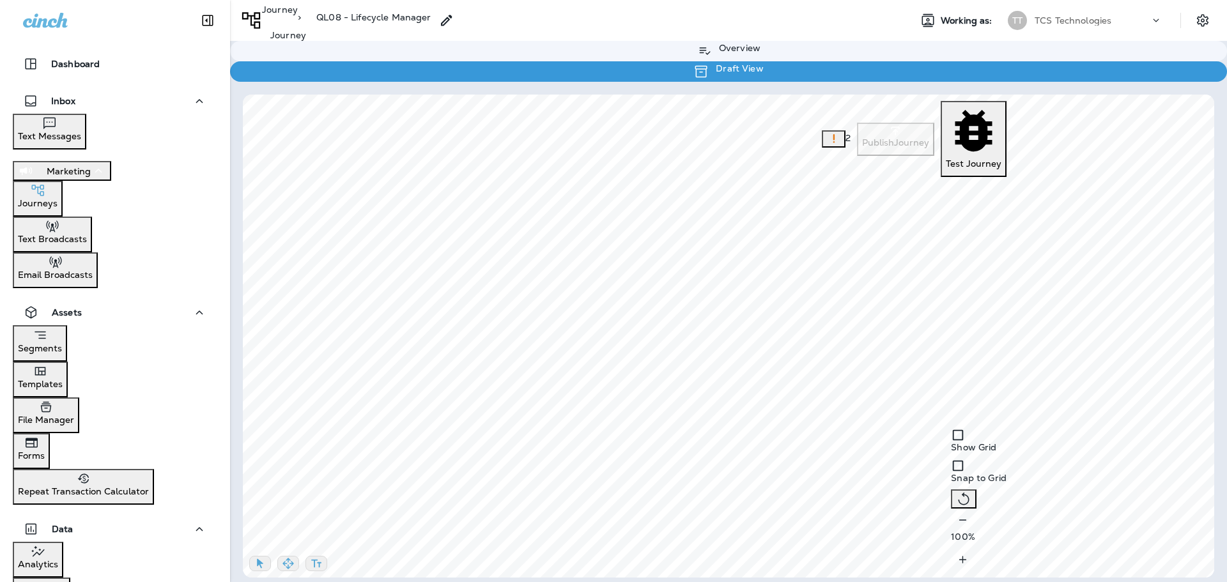
click at [298, 17] on p "Journey" at bounding box center [280, 17] width 36 height 26
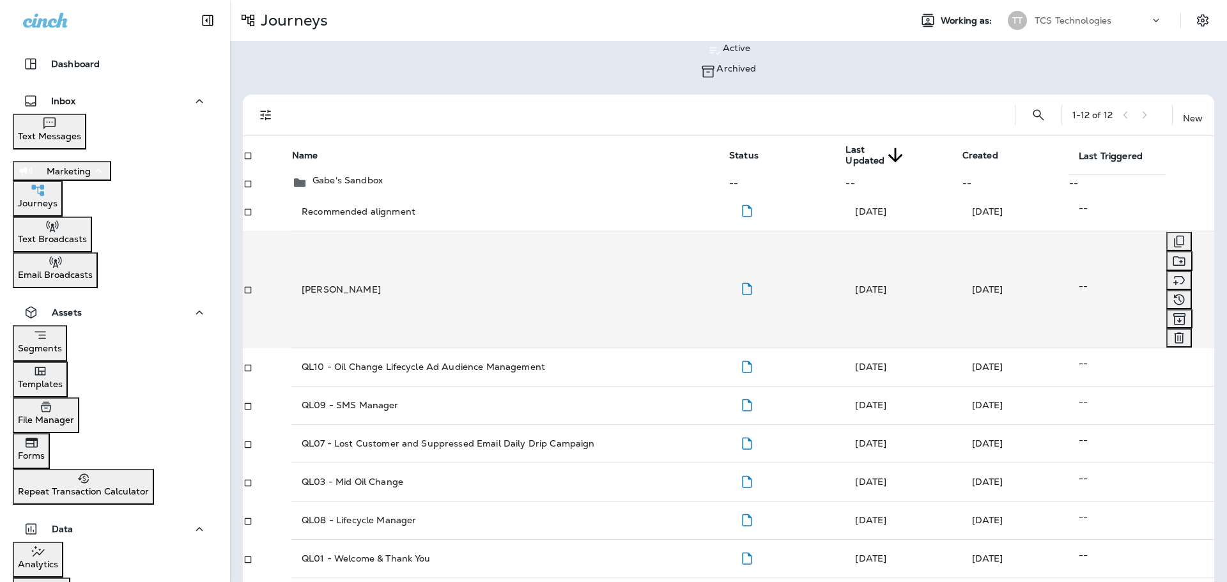
click at [348, 283] on p "[PERSON_NAME]" at bounding box center [341, 289] width 79 height 13
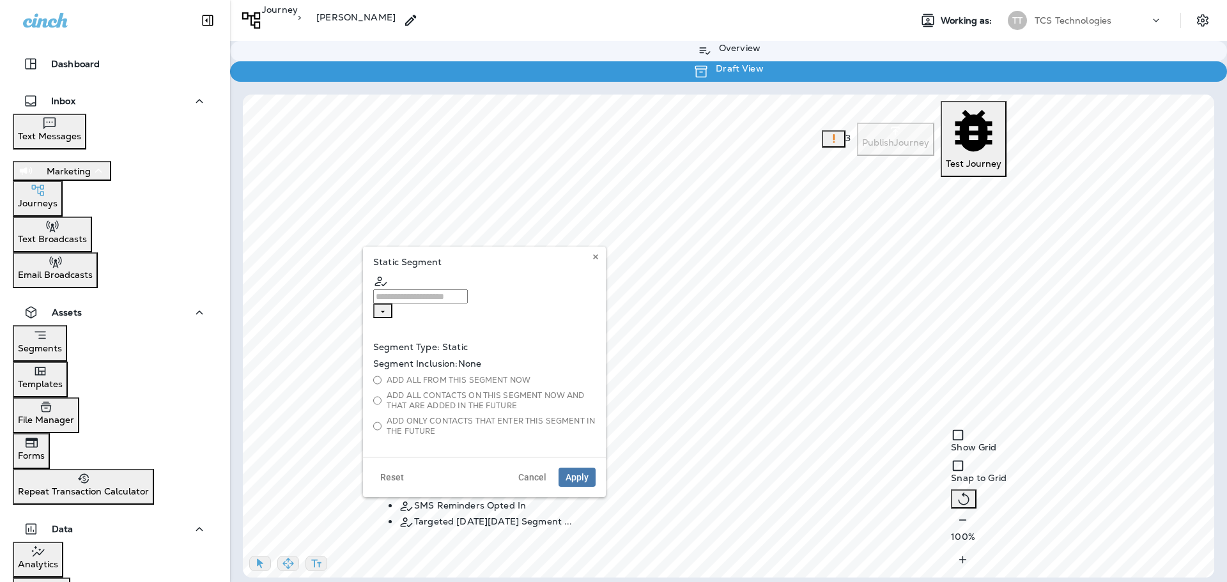
click at [439, 290] on input "text" at bounding box center [420, 297] width 95 height 14
click at [539, 473] on span "Cancel" at bounding box center [532, 477] width 28 height 9
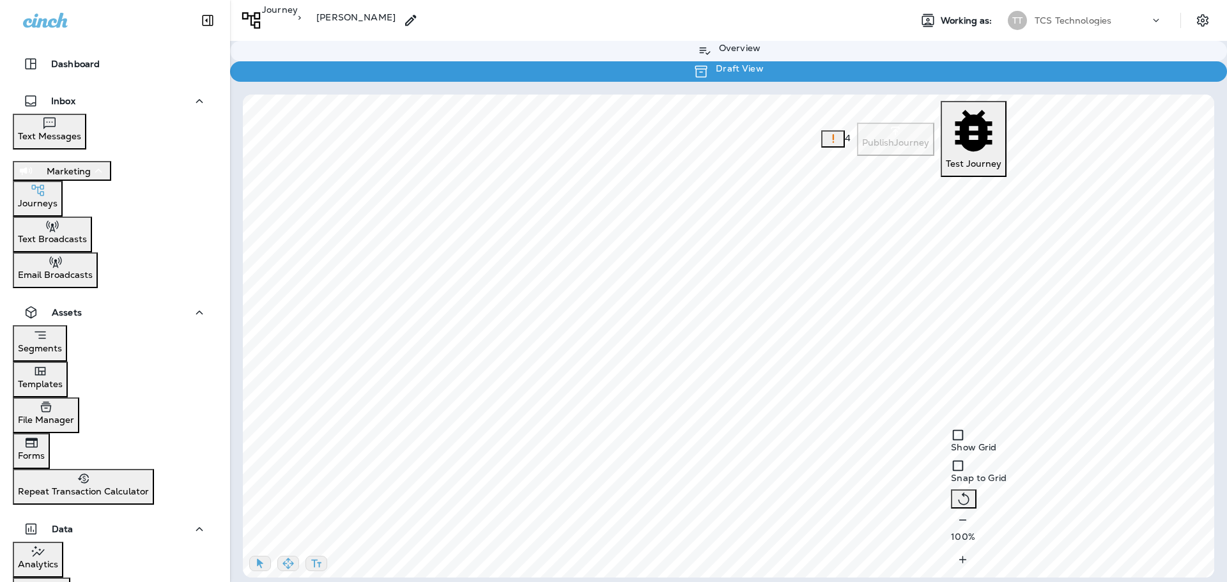
click at [32, 80] on button "Okay" at bounding box center [16, 73] width 32 height 14
click at [87, 234] on p "Text Broadcasts" at bounding box center [52, 239] width 69 height 10
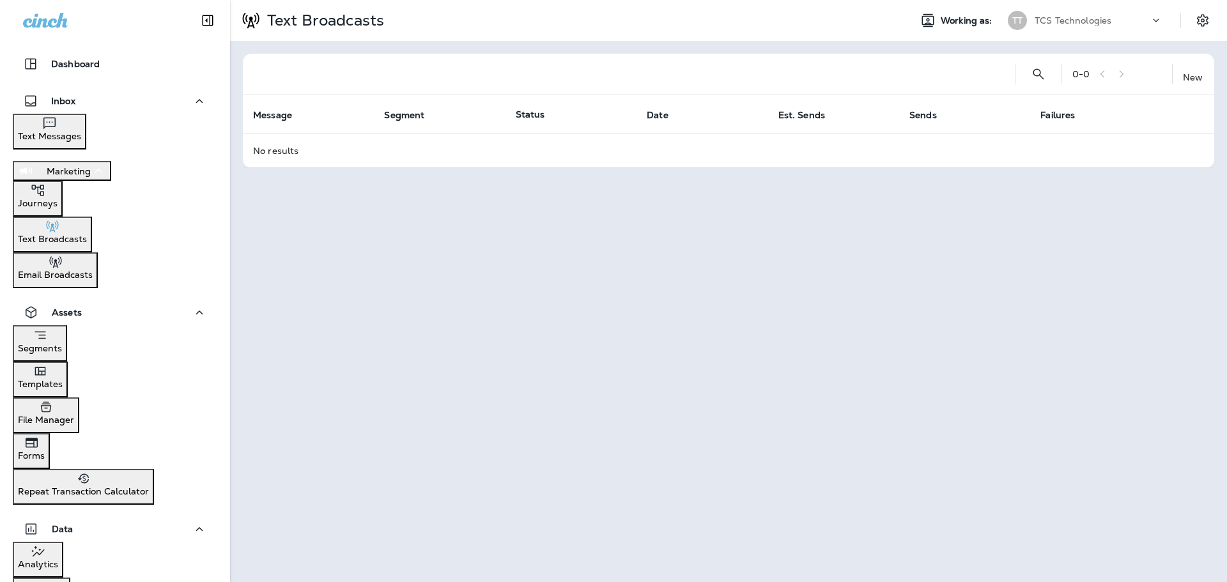
click at [1183, 74] on p "New" at bounding box center [1193, 77] width 20 height 10
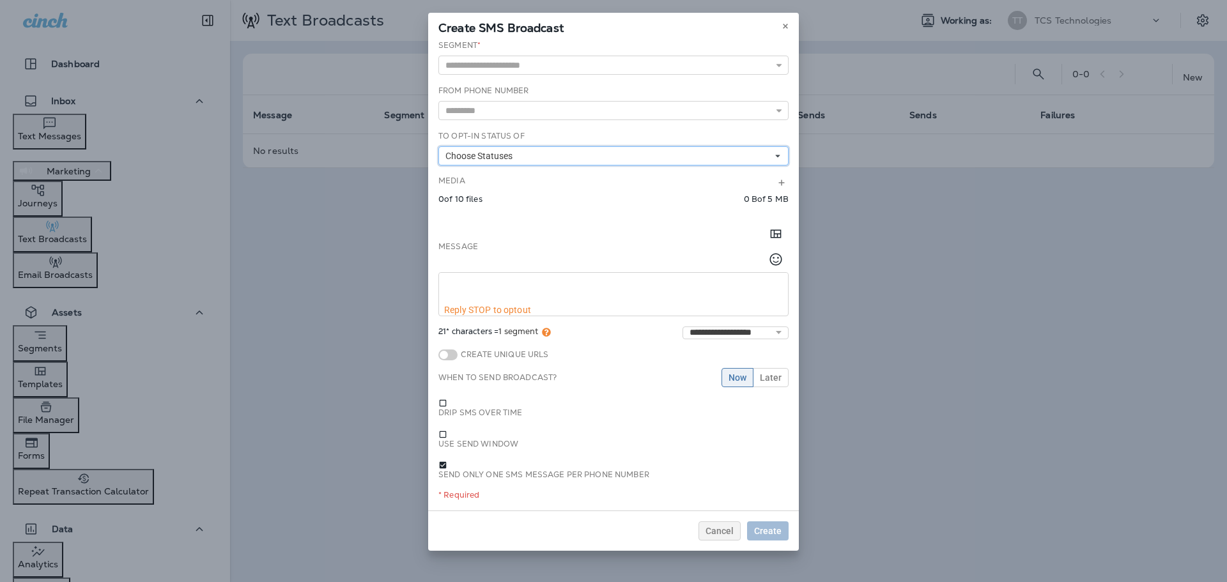
click at [466, 159] on span "Choose Statuses" at bounding box center [482, 156] width 72 height 11
click at [638, 124] on div "**********" at bounding box center [613, 275] width 371 height 471
click at [724, 527] on span "Cancel" at bounding box center [720, 531] width 28 height 9
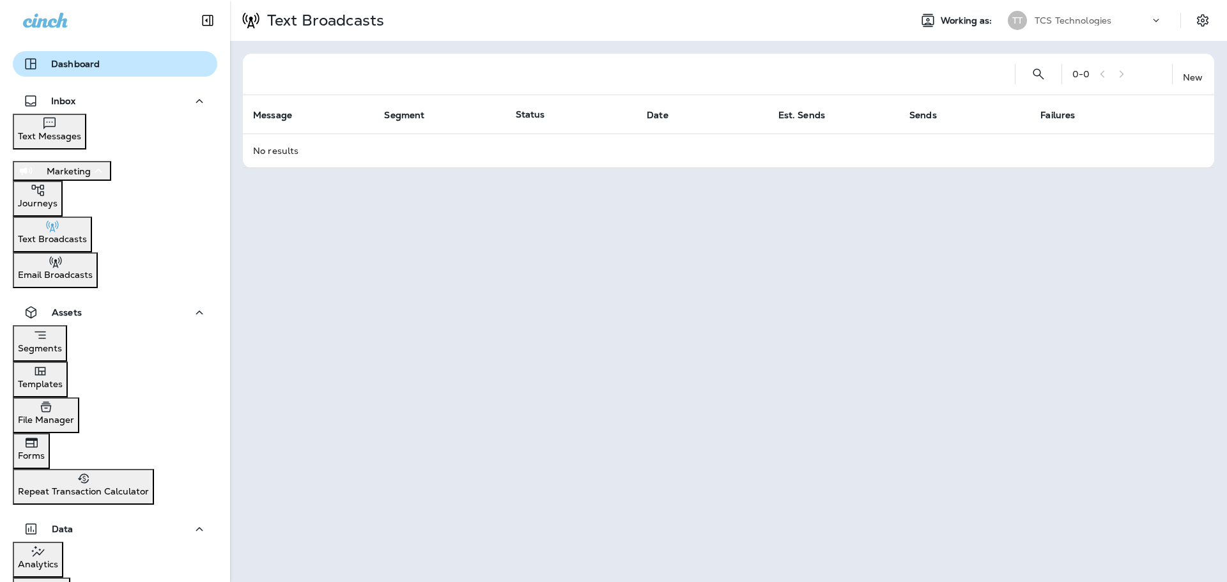
click at [83, 70] on div "Dashboard" at bounding box center [61, 63] width 77 height 15
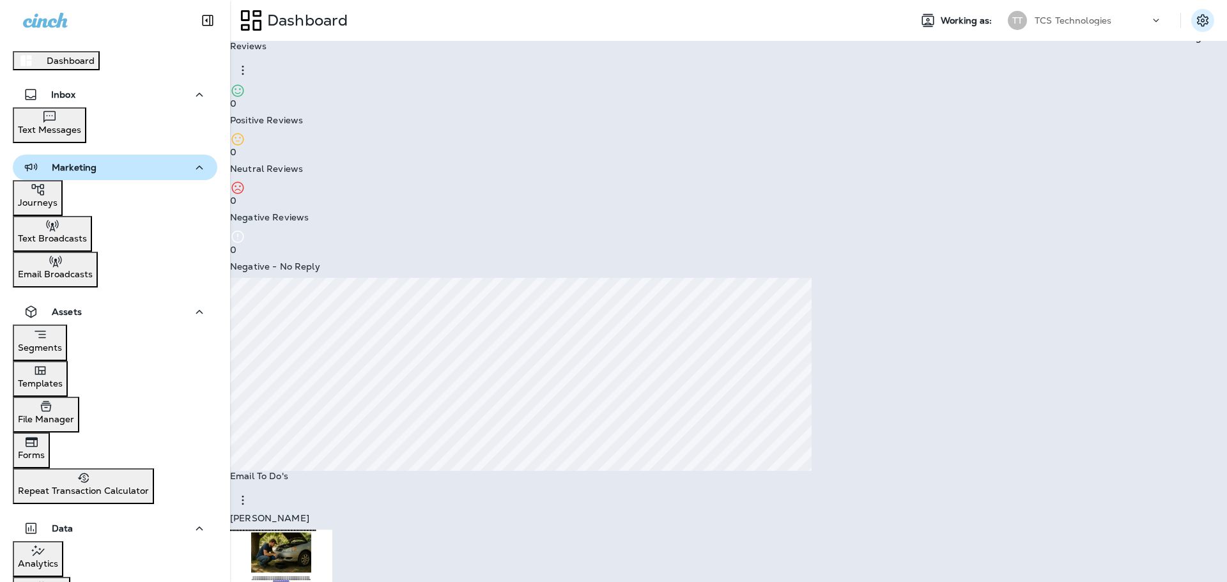
click at [1195, 24] on icon "Settings" at bounding box center [1202, 20] width 15 height 15
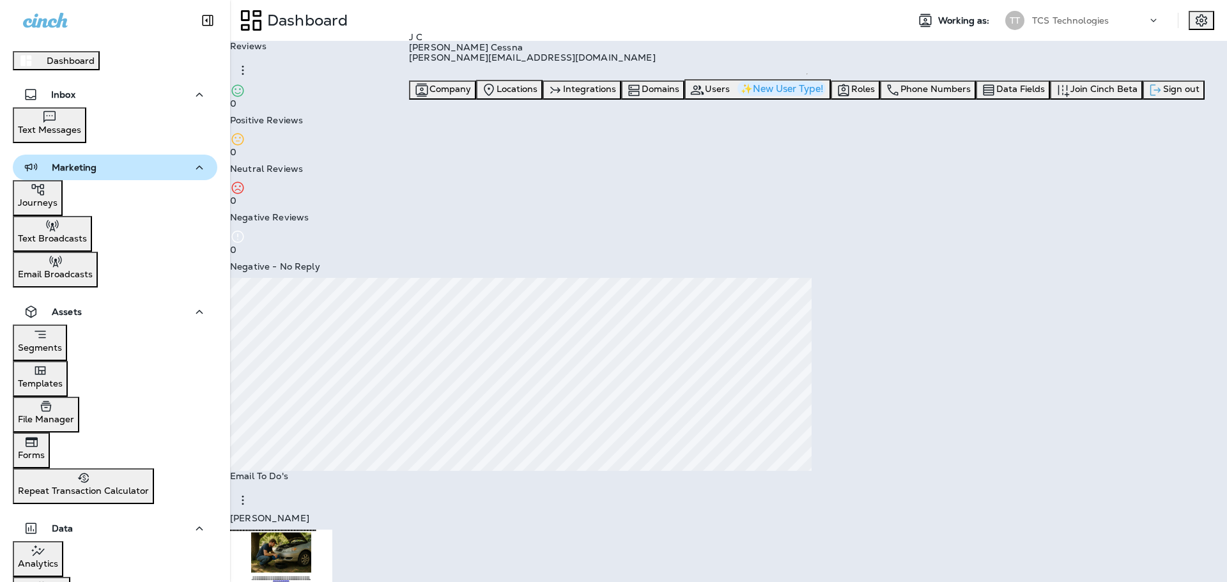
click at [1163, 95] on span "Sign out" at bounding box center [1181, 89] width 36 height 12
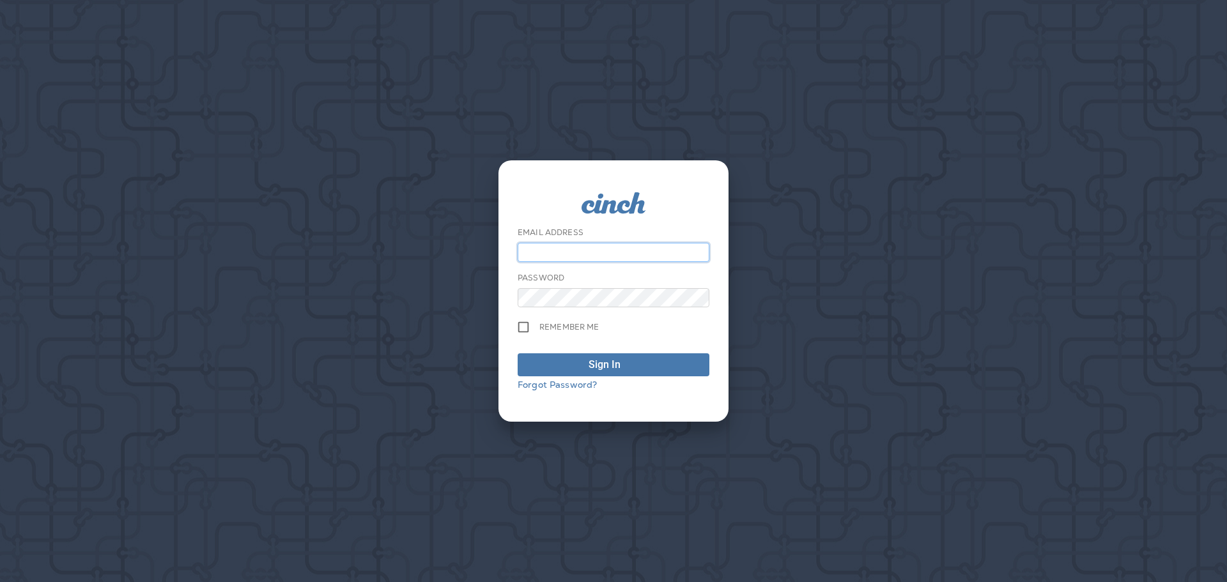
type input "**********"
click at [602, 363] on div "Sign In" at bounding box center [605, 364] width 32 height 15
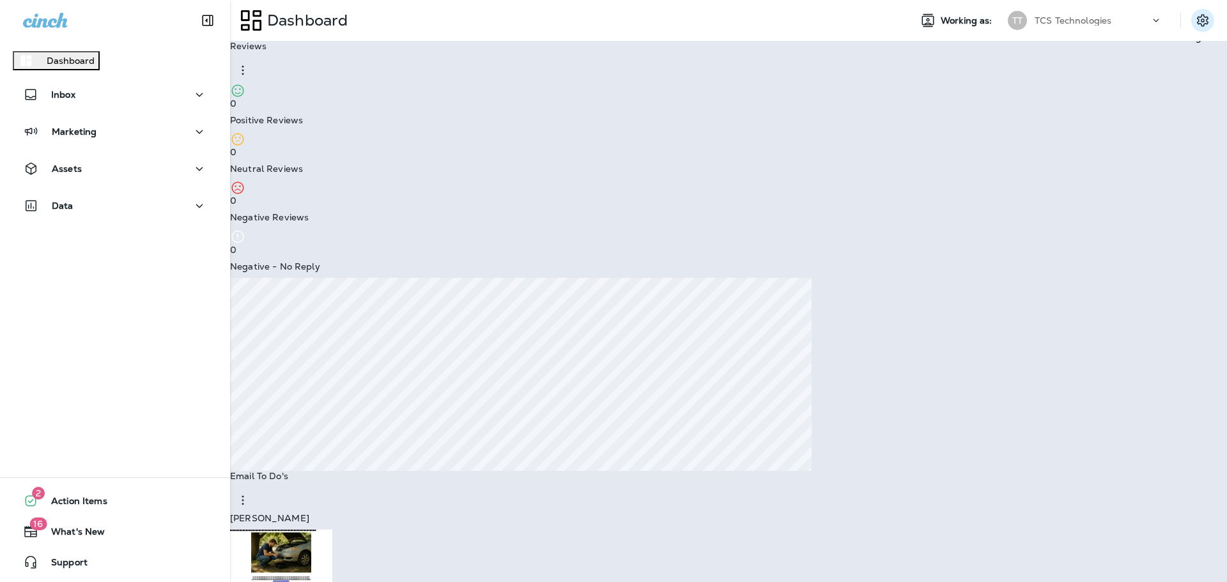
click at [1195, 13] on icon "Settings" at bounding box center [1202, 20] width 15 height 15
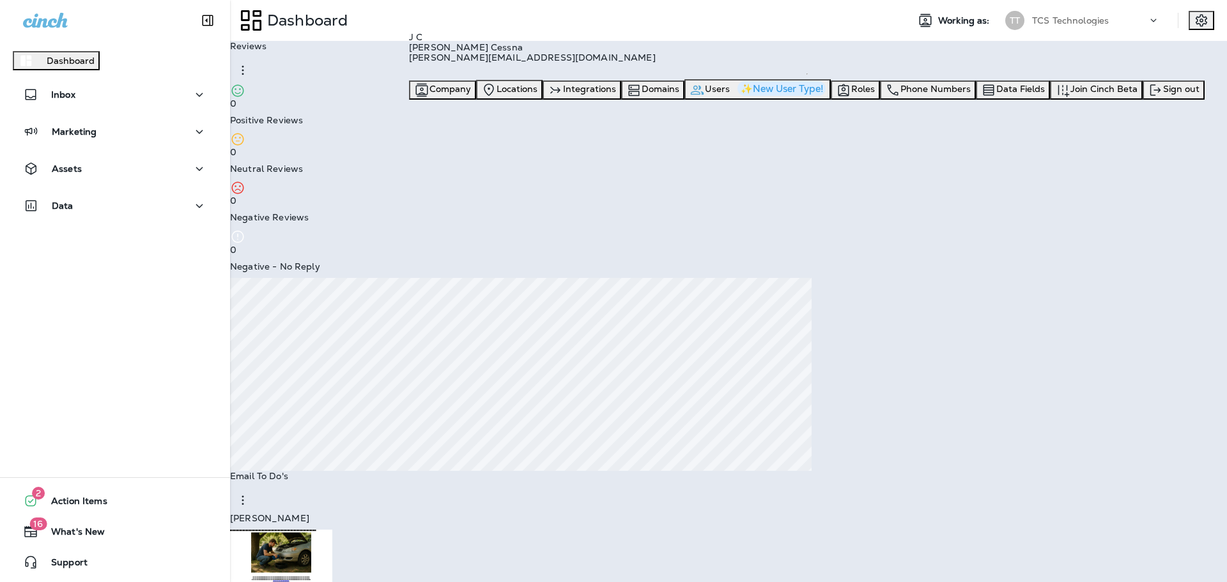
click at [730, 95] on span "Users" at bounding box center [717, 89] width 25 height 12
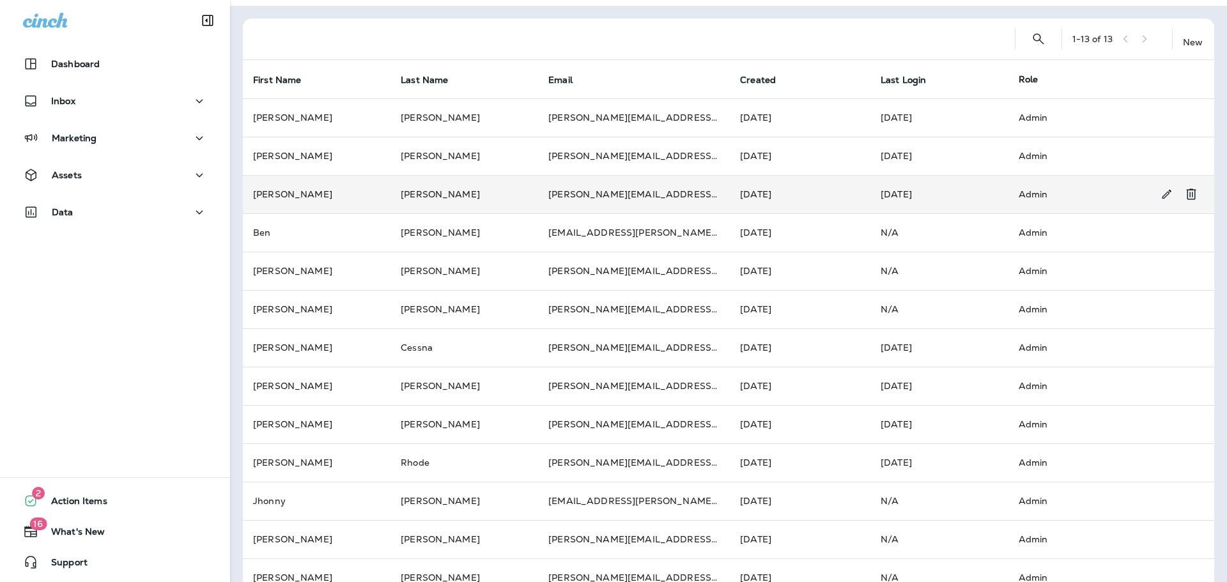
scroll to position [63, 0]
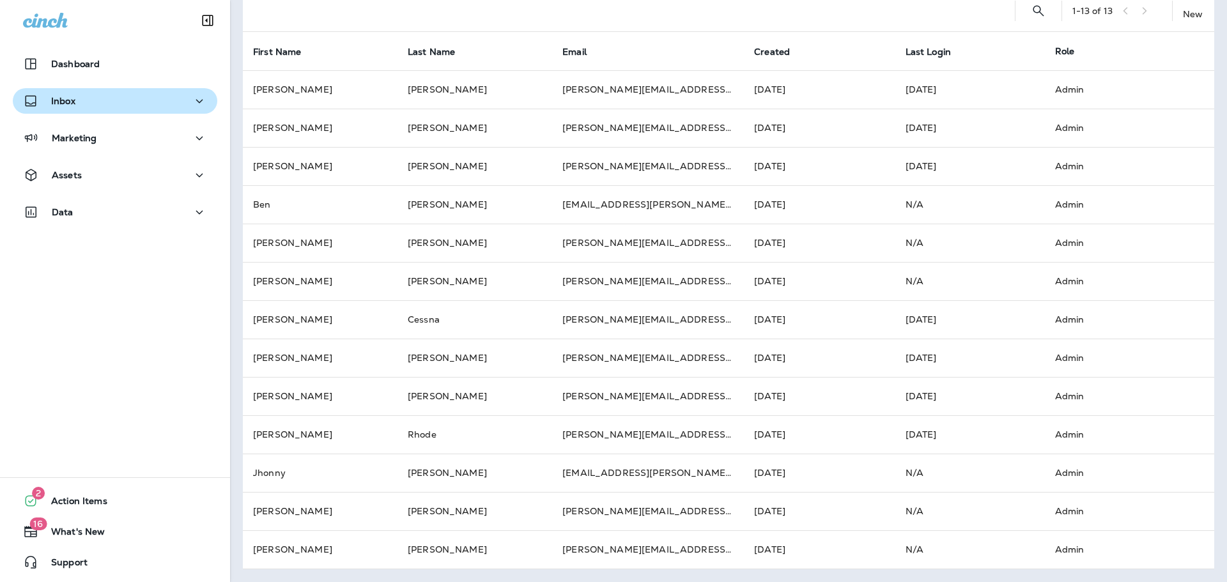
click at [62, 95] on div "Inbox" at bounding box center [49, 101] width 52 height 16
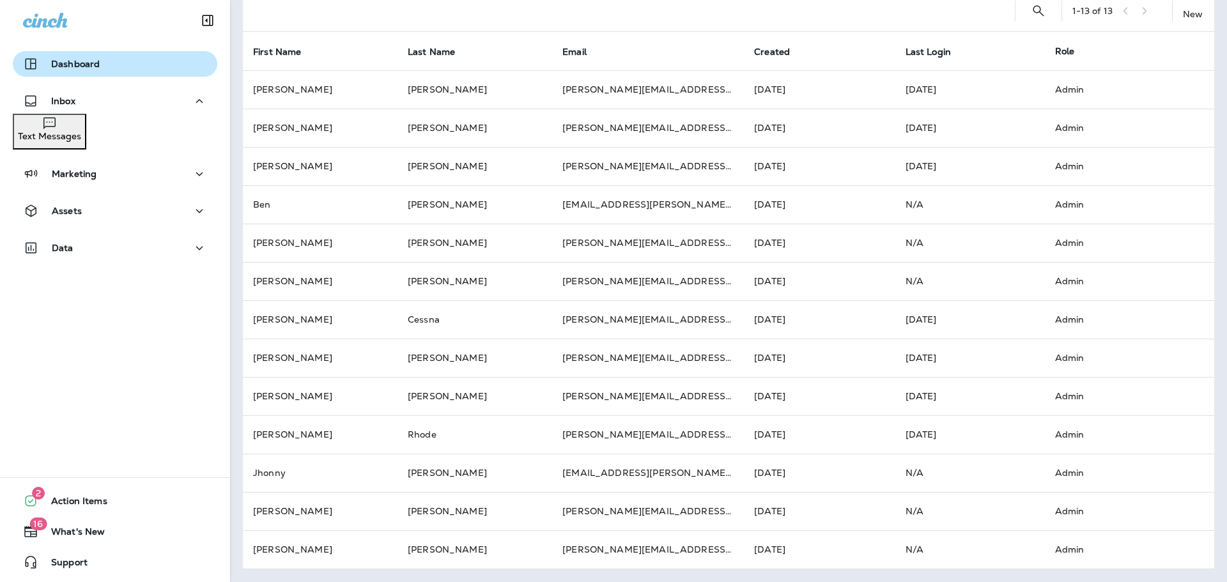
click at [72, 63] on p "Dashboard" at bounding box center [75, 64] width 49 height 10
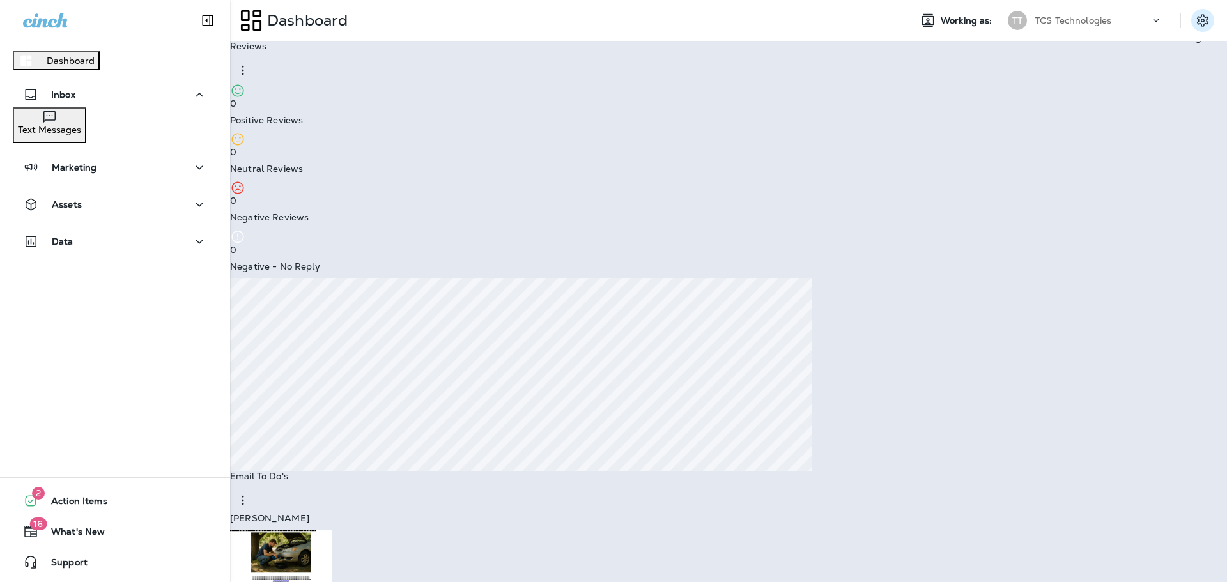
click at [1195, 19] on icon "Settings" at bounding box center [1202, 20] width 15 height 15
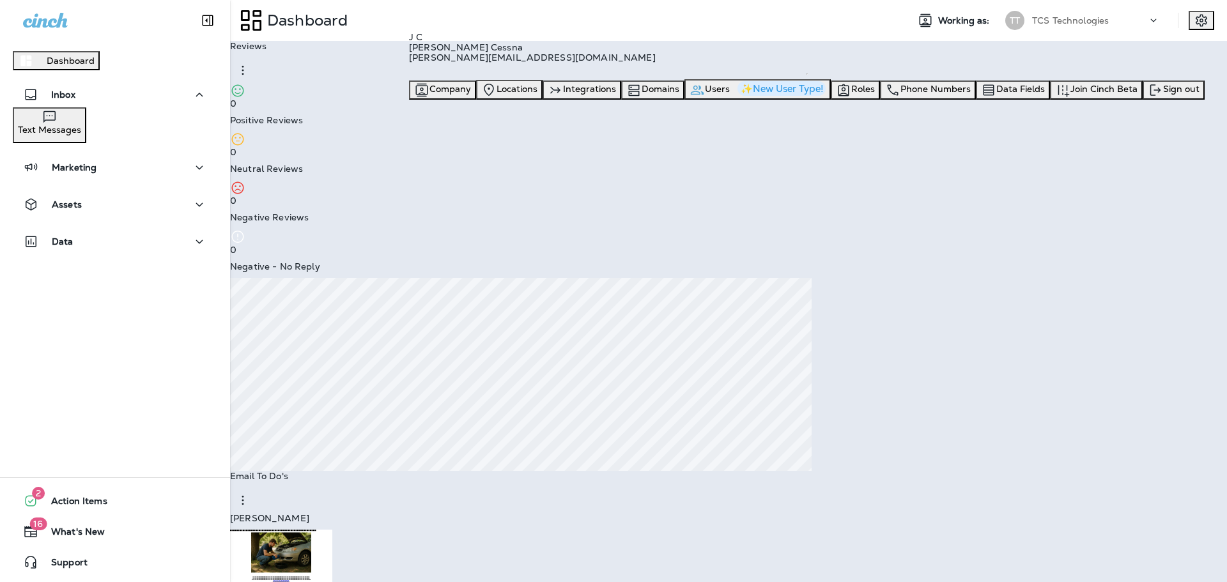
click at [730, 95] on span "Users" at bounding box center [717, 89] width 25 height 12
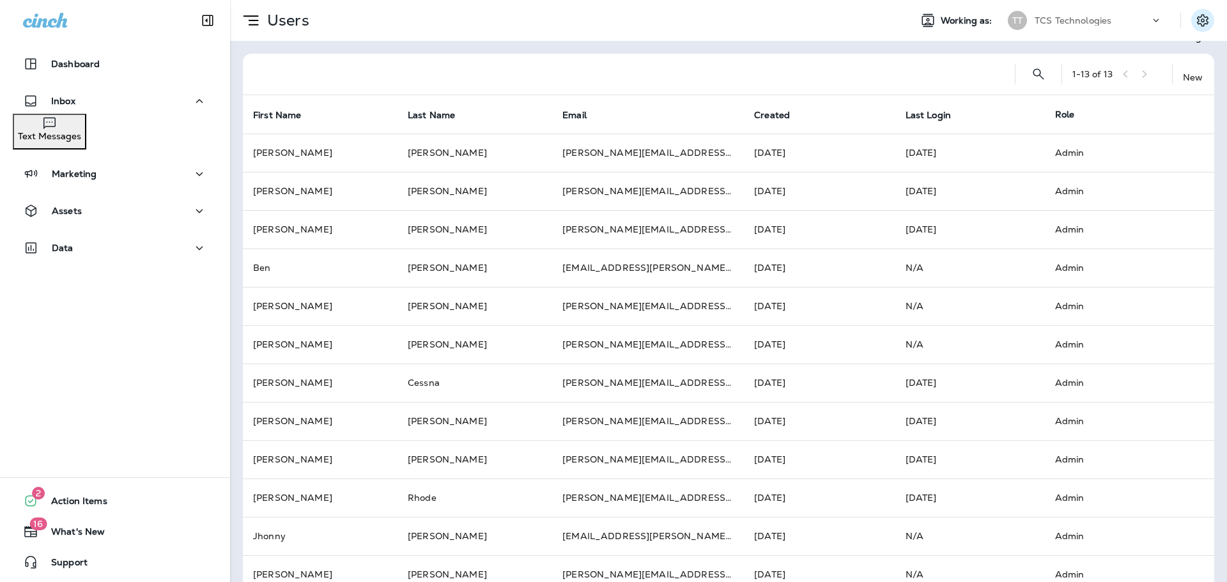
click at [1197, 19] on icon "Settings" at bounding box center [1203, 20] width 12 height 12
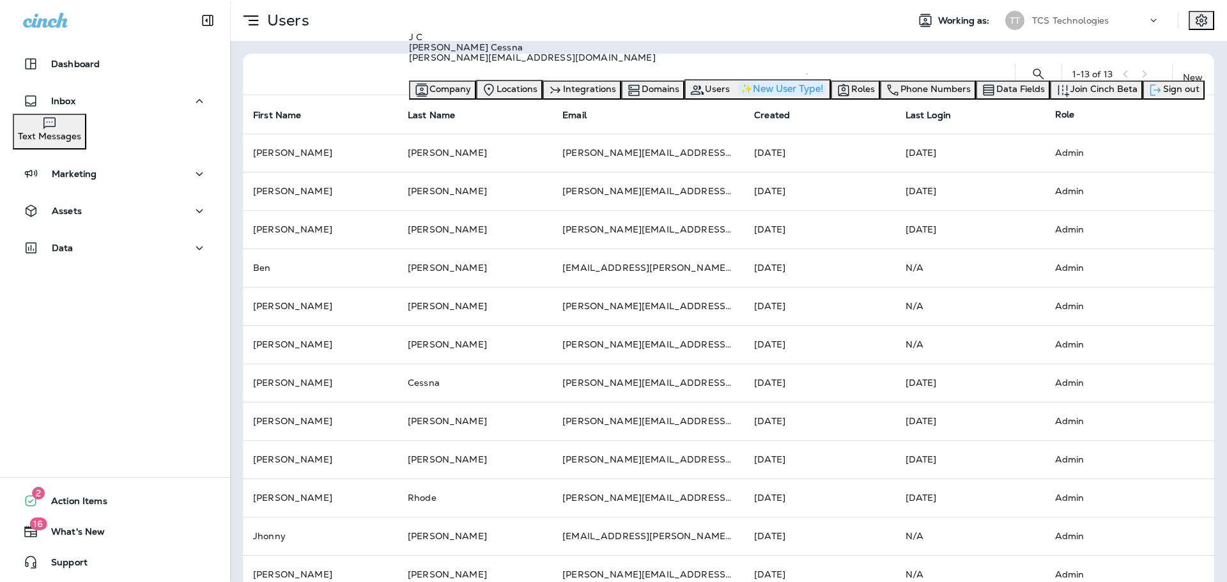
click at [1163, 95] on span "Sign out" at bounding box center [1181, 89] width 36 height 12
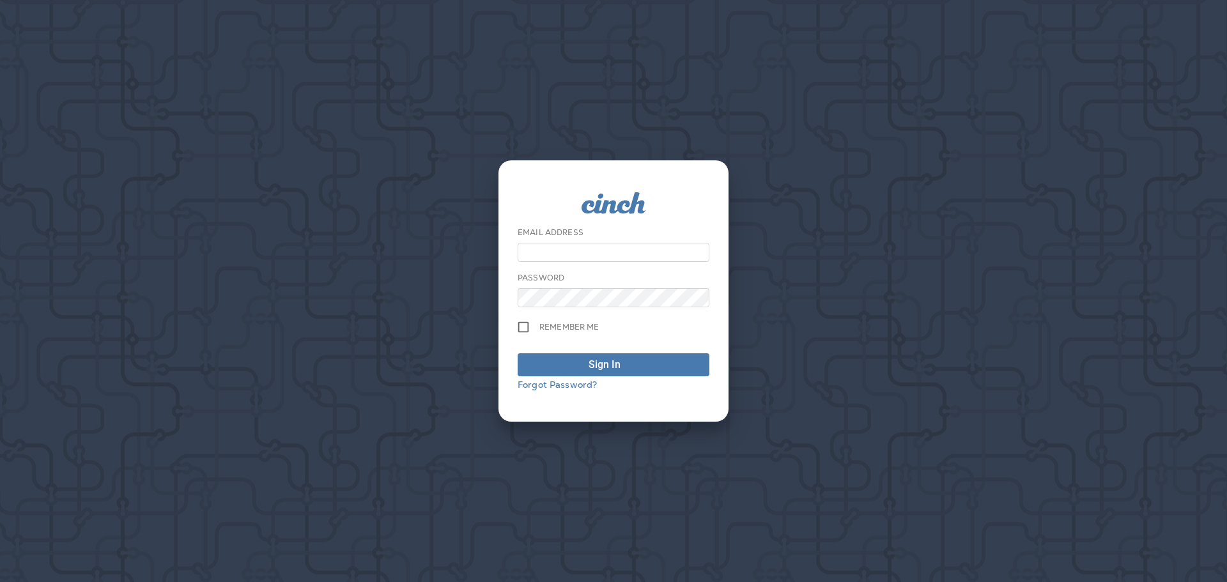
type input "**********"
click at [598, 368] on div "Sign In" at bounding box center [605, 364] width 32 height 15
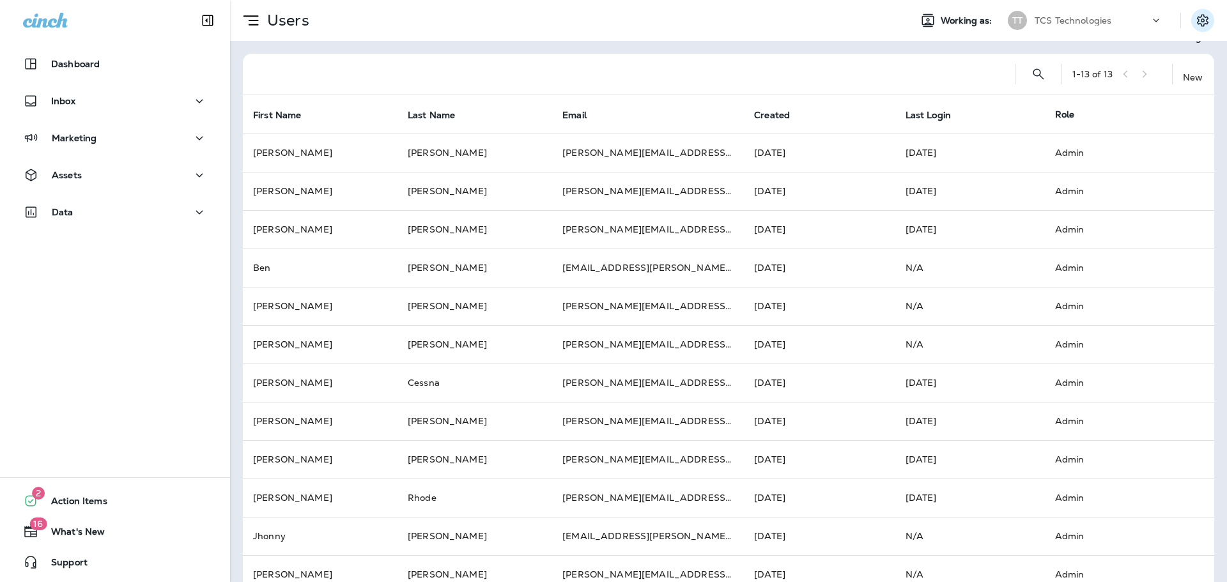
click at [1195, 20] on icon "Settings" at bounding box center [1202, 20] width 15 height 15
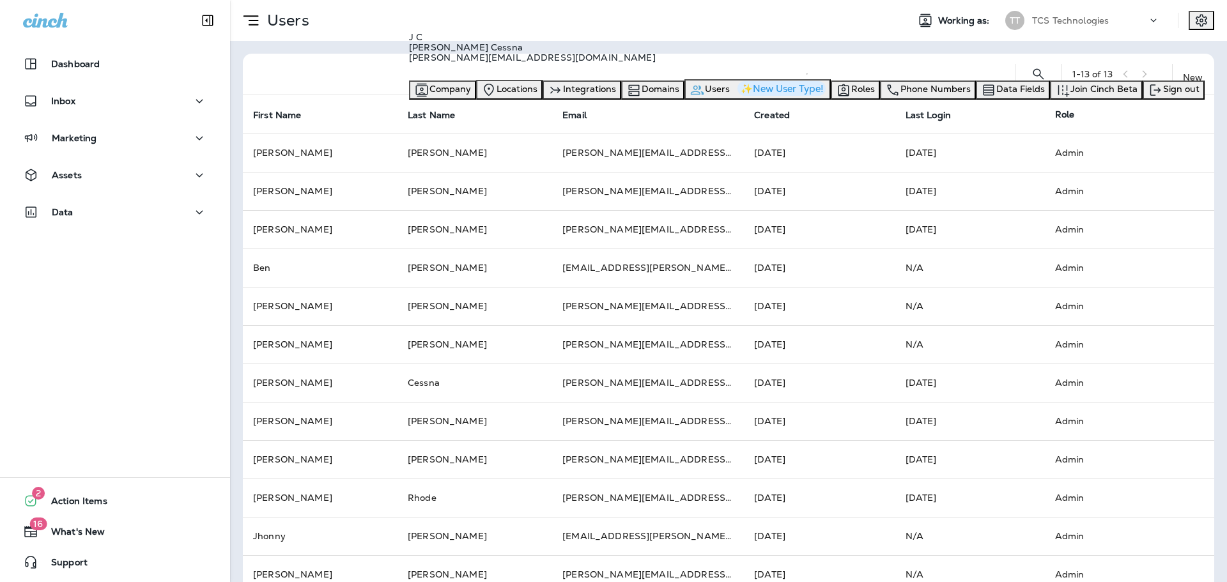
click at [730, 95] on span "Users" at bounding box center [717, 89] width 25 height 12
click at [146, 338] on div "Dashboard Inbox Marketing Assets Data 2 Action Items 16 What's New Support" at bounding box center [115, 291] width 230 height 582
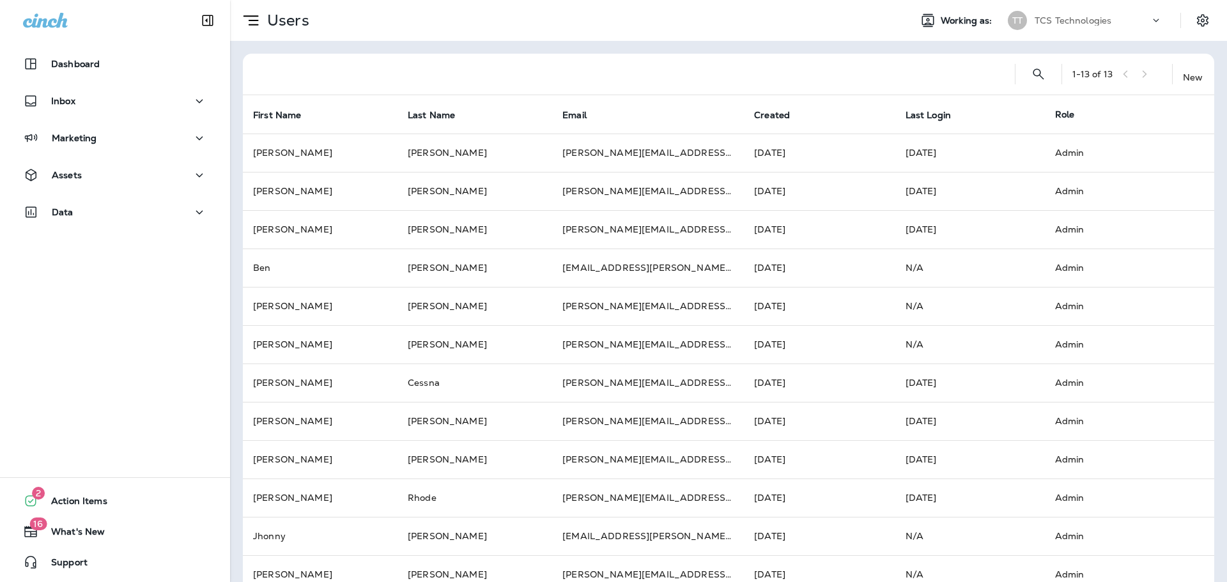
click at [1150, 17] on icon at bounding box center [1156, 20] width 13 height 13
click at [1197, 17] on icon "Settings" at bounding box center [1203, 20] width 12 height 12
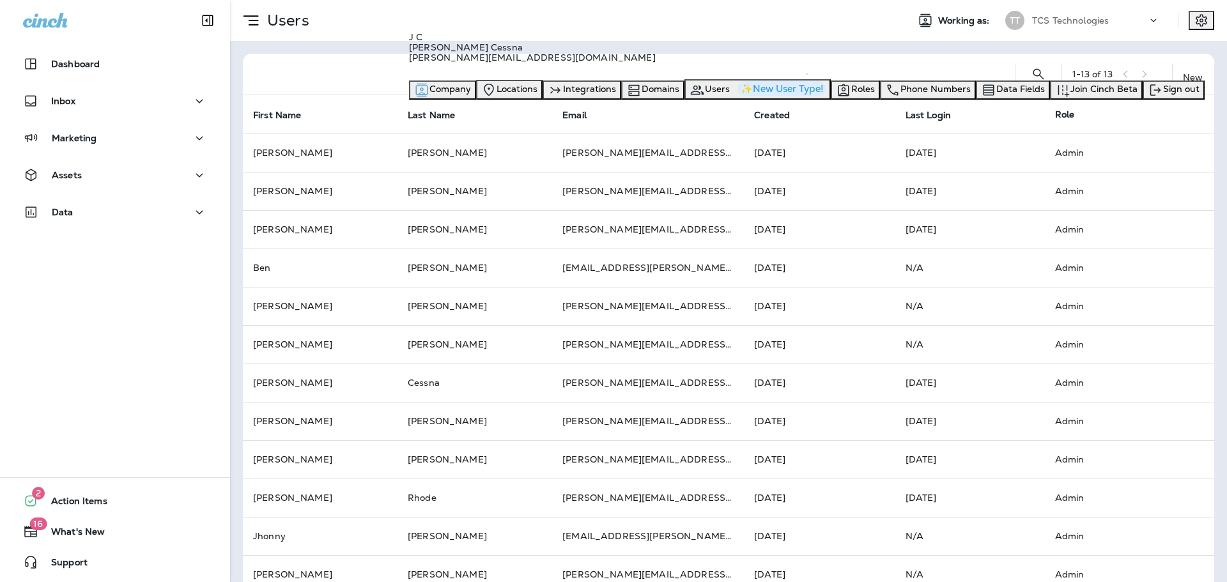
click at [471, 95] on span "Company" at bounding box center [451, 89] width 42 height 12
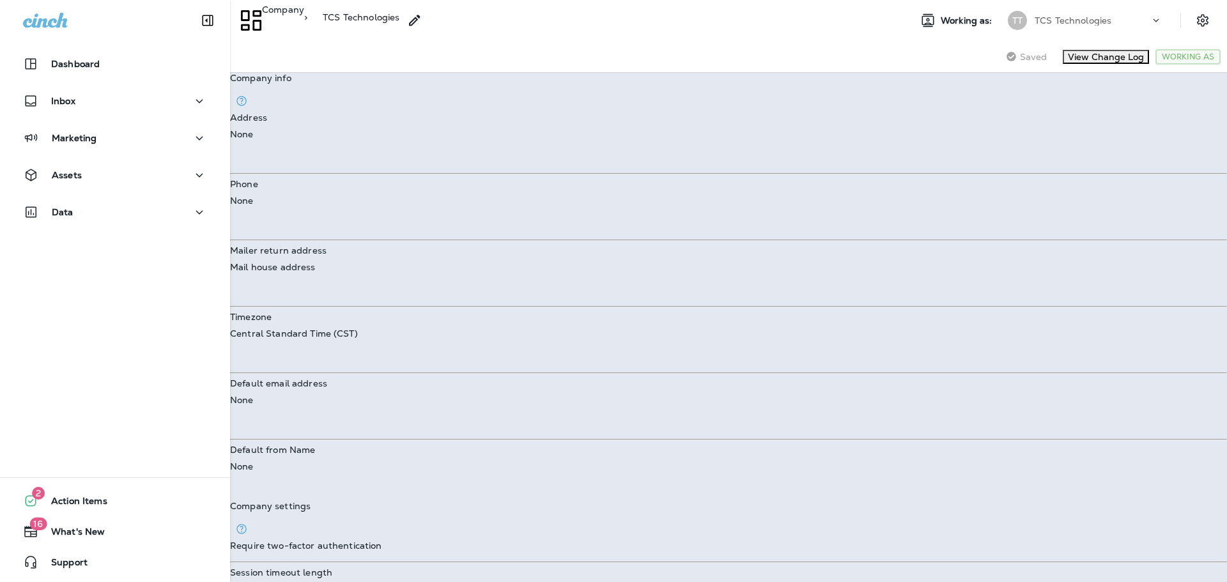
click at [1154, 20] on use at bounding box center [1157, 20] width 6 height 3
click at [738, 15] on div "Company > TCS Technologies" at bounding box center [569, 20] width 678 height 32
click at [72, 65] on p "Dashboard" at bounding box center [75, 64] width 49 height 10
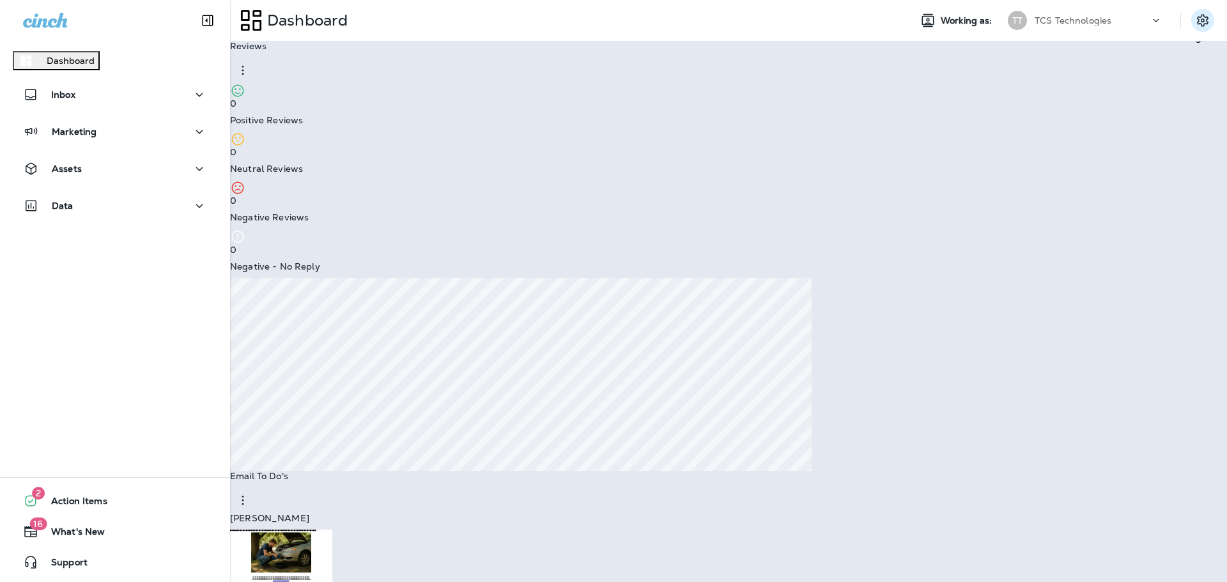
click at [1199, 24] on icon "Settings" at bounding box center [1203, 20] width 12 height 12
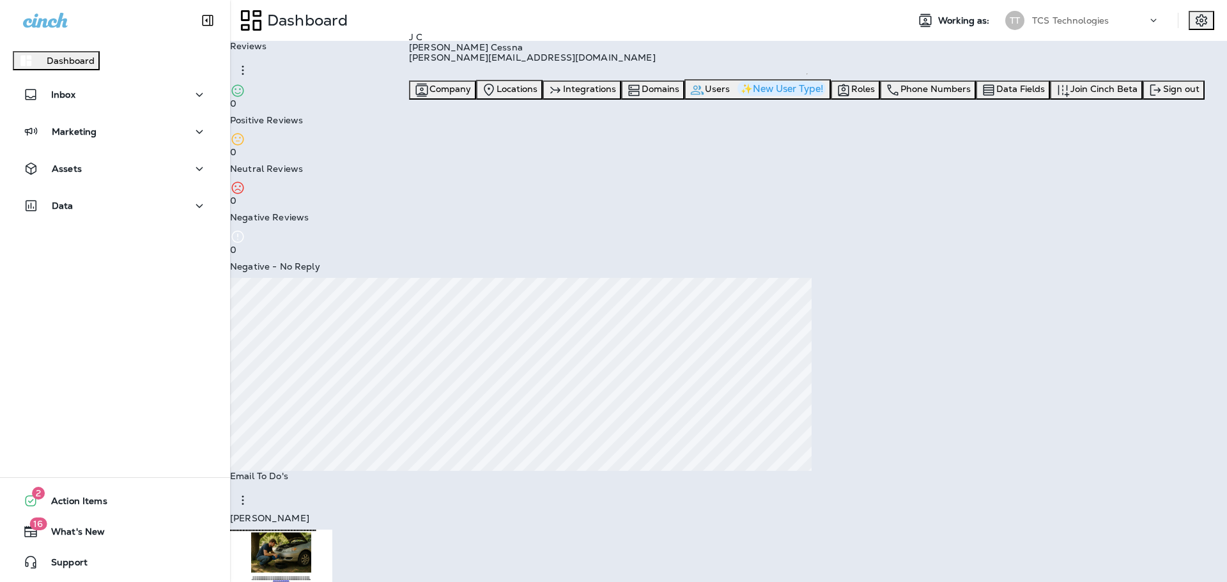
click at [730, 95] on span "Users" at bounding box center [717, 89] width 25 height 12
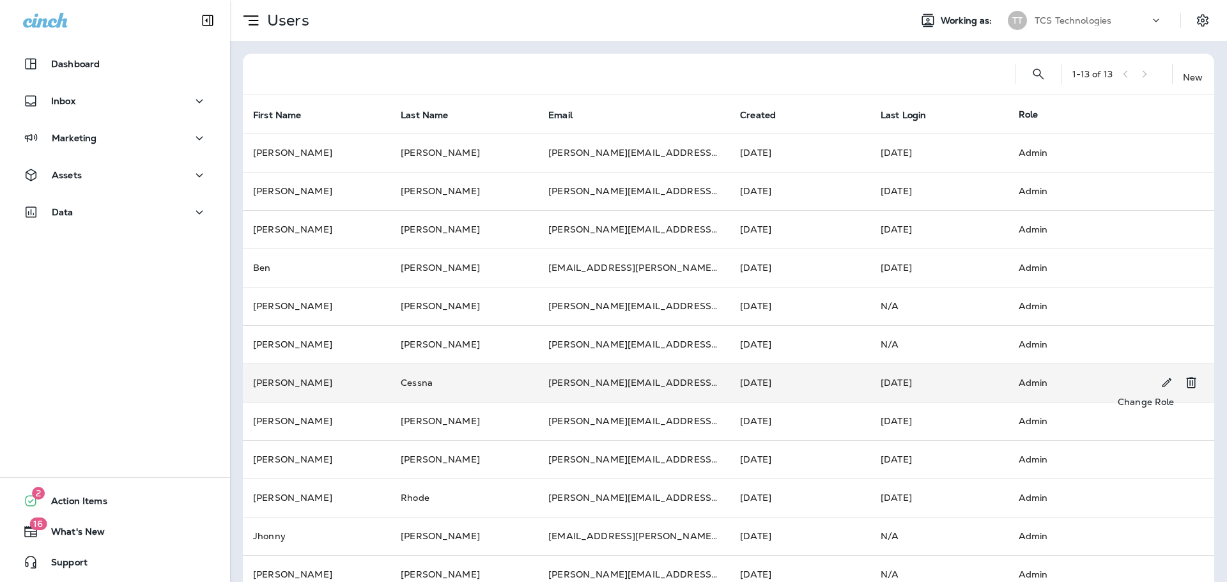
click at [1160, 386] on icon "Change Role" at bounding box center [1166, 383] width 13 height 13
select select "*"
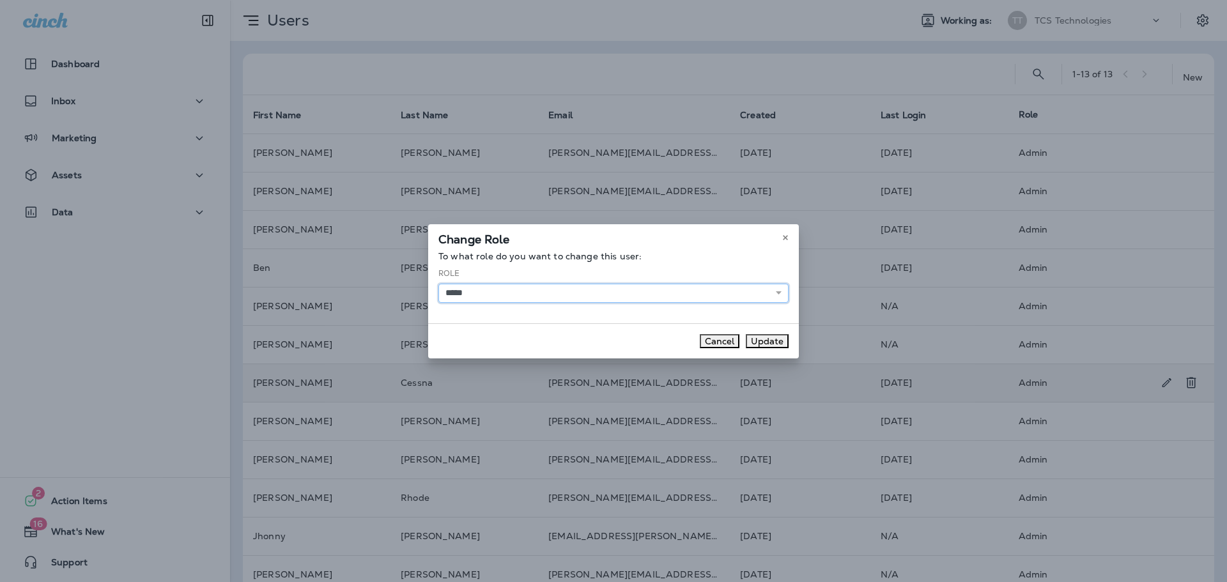
click at [780, 287] on select "******** *****" at bounding box center [614, 293] width 350 height 19
click at [784, 237] on use at bounding box center [785, 237] width 4 height 5
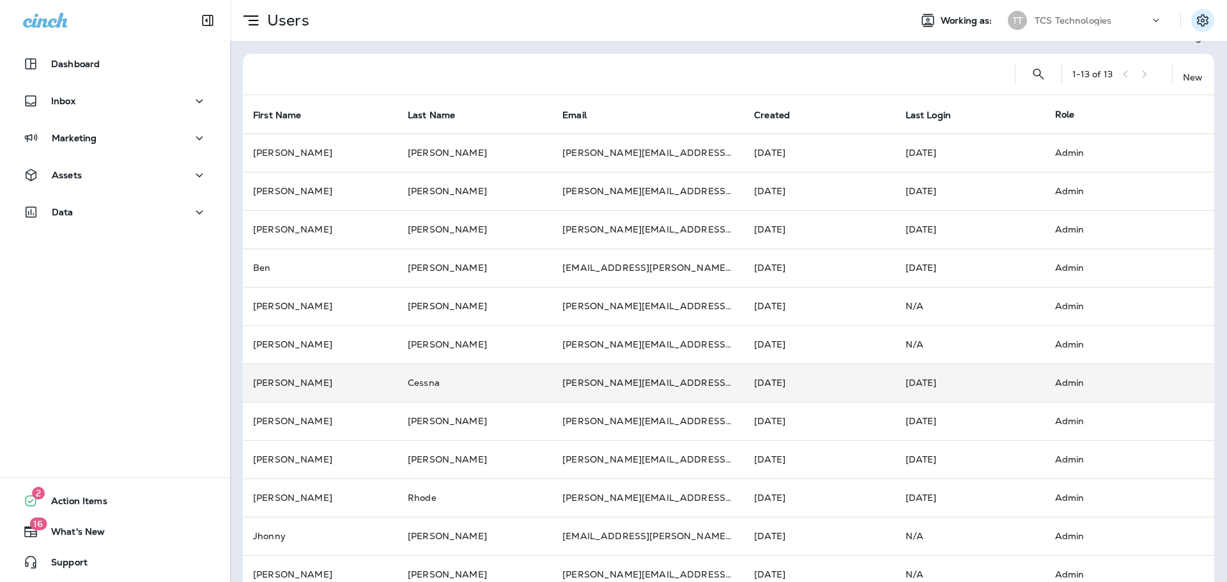
click at [1197, 19] on icon "Settings" at bounding box center [1203, 20] width 12 height 12
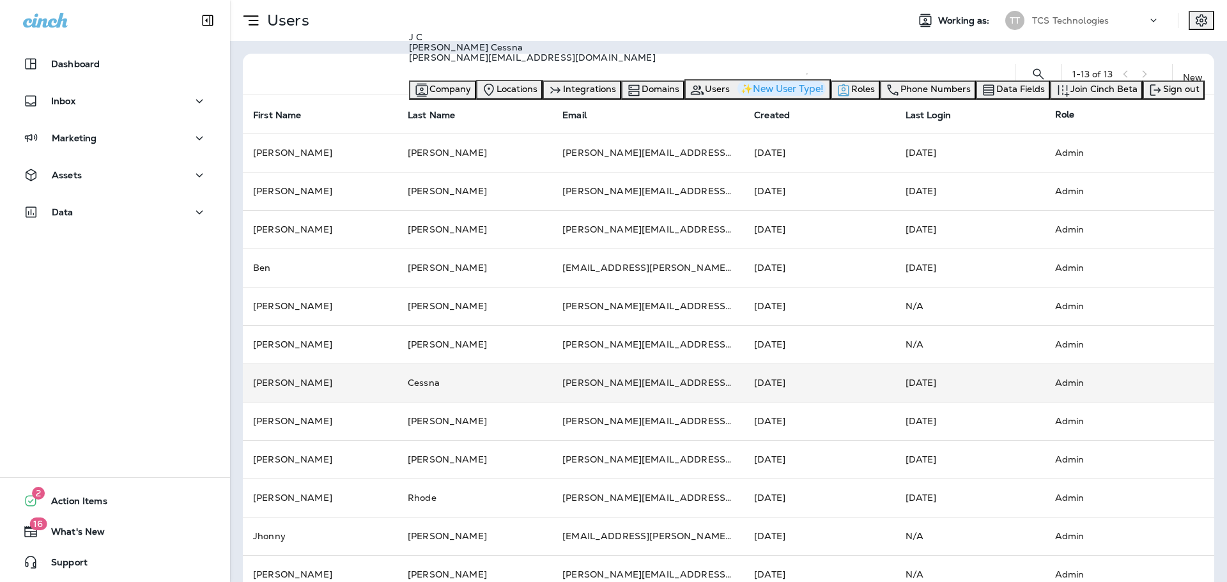
click at [875, 95] on span "Roles" at bounding box center [863, 89] width 24 height 12
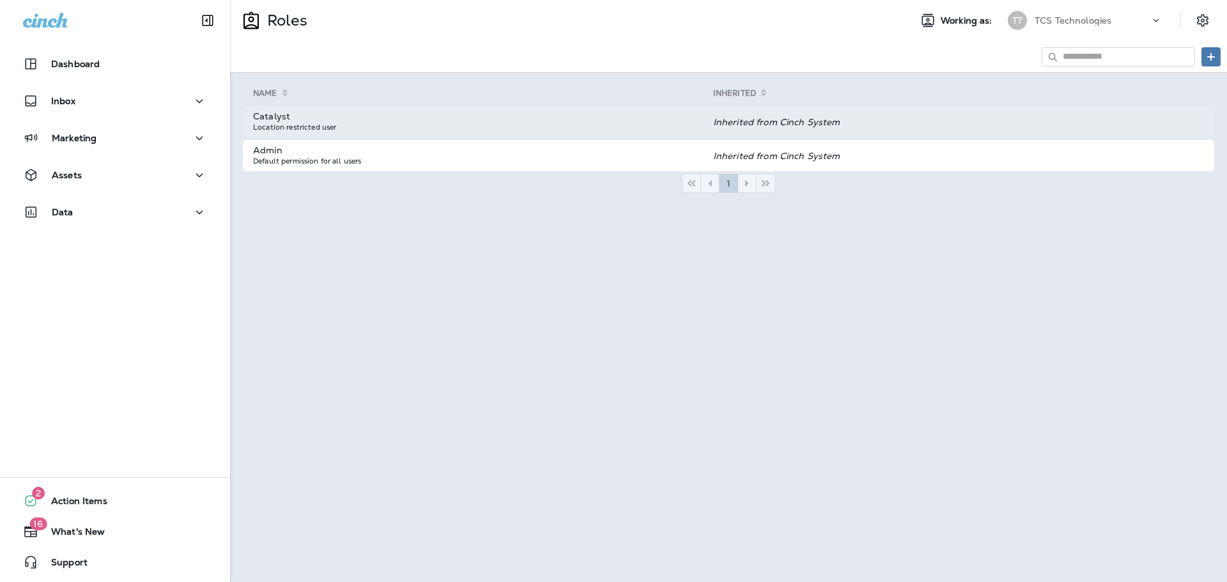
click at [293, 122] on td "Catalyst Location restricted user" at bounding box center [478, 121] width 470 height 31
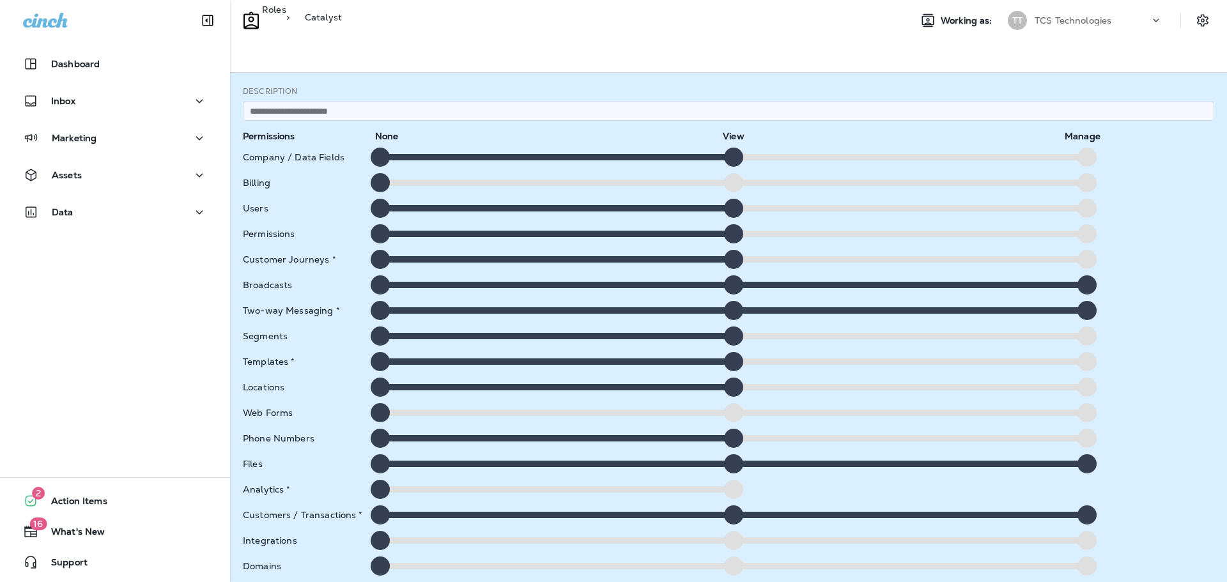
scroll to position [63, 0]
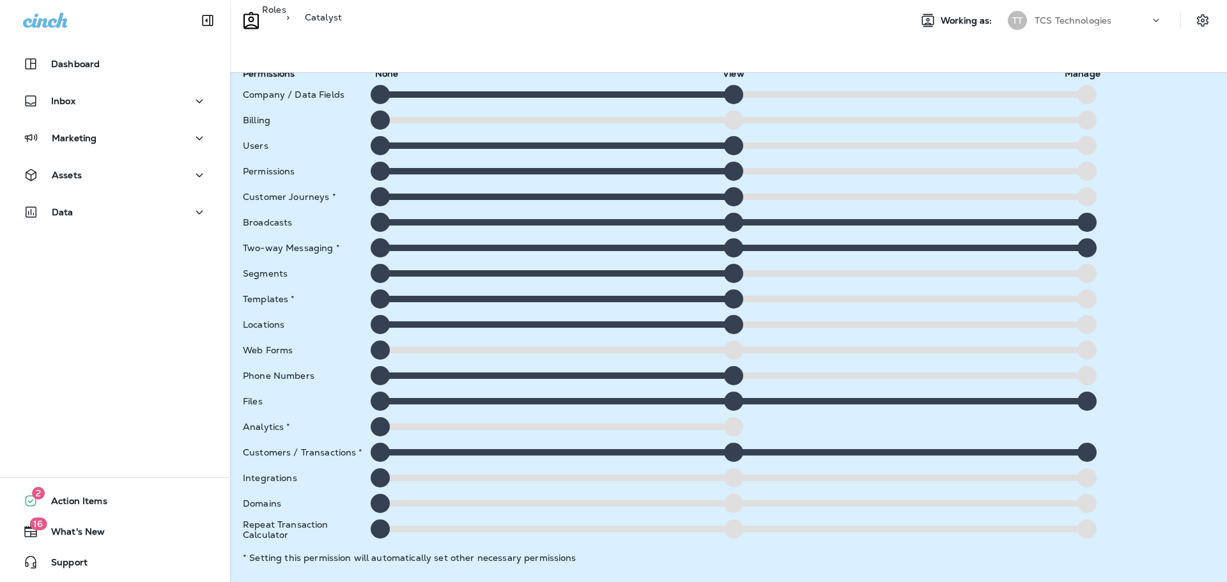
drag, startPoint x: 733, startPoint y: 145, endPoint x: 414, endPoint y: 155, distance: 319.1
click at [414, 155] on div at bounding box center [734, 145] width 736 height 19
click at [380, 144] on div at bounding box center [380, 145] width 19 height 19
click at [548, 144] on div at bounding box center [551, 146] width 359 height 6
click at [734, 120] on div at bounding box center [733, 120] width 19 height 19
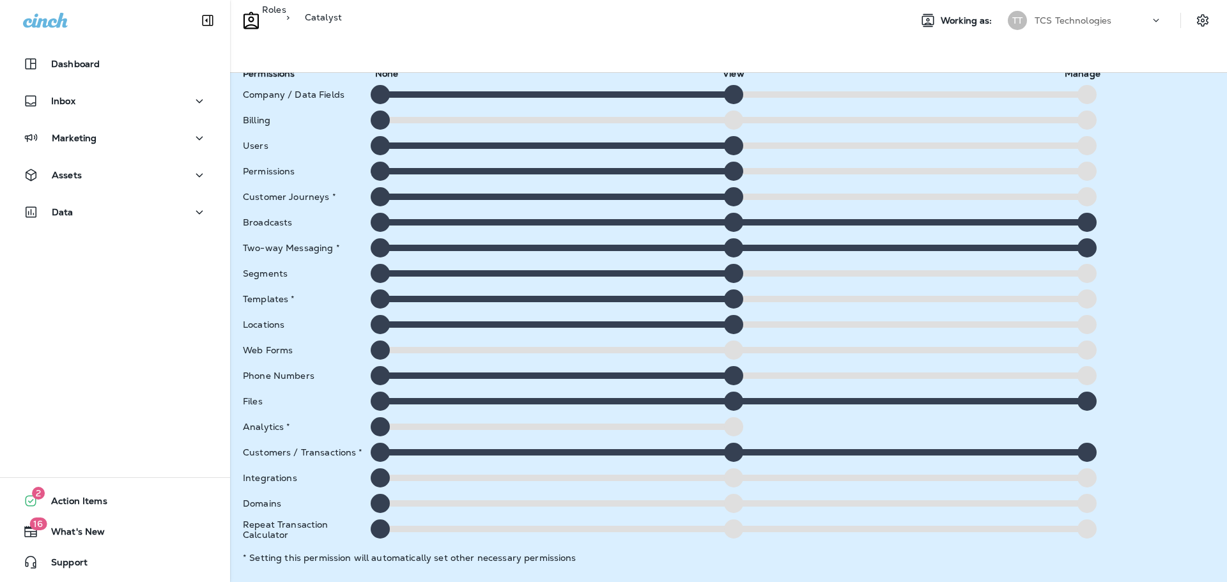
scroll to position [0, 0]
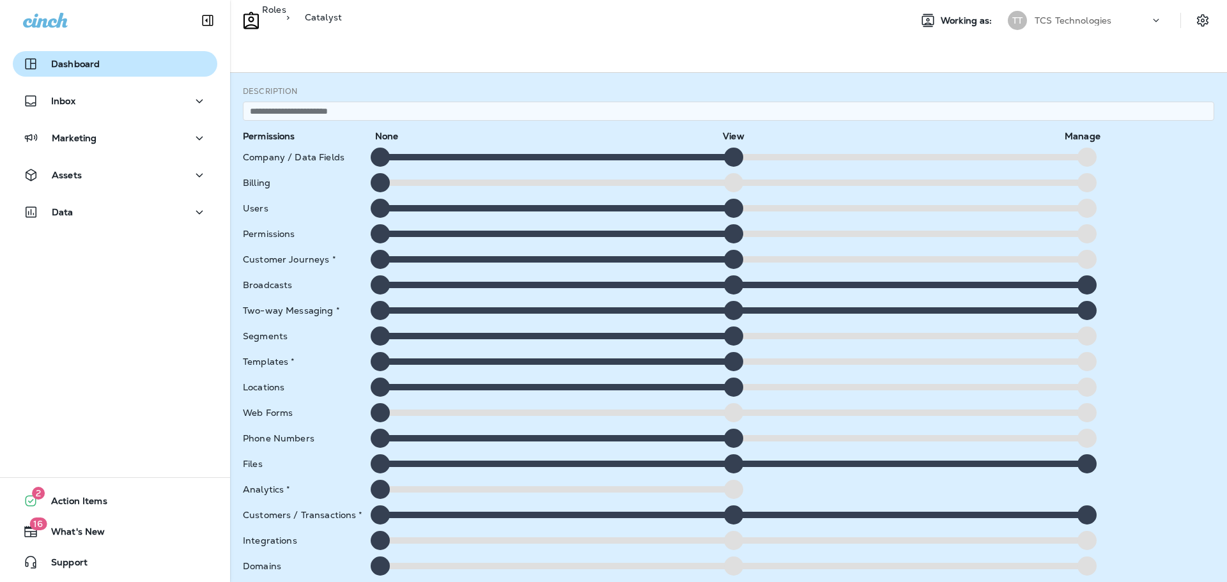
click at [62, 59] on p "Dashboard" at bounding box center [75, 64] width 49 height 10
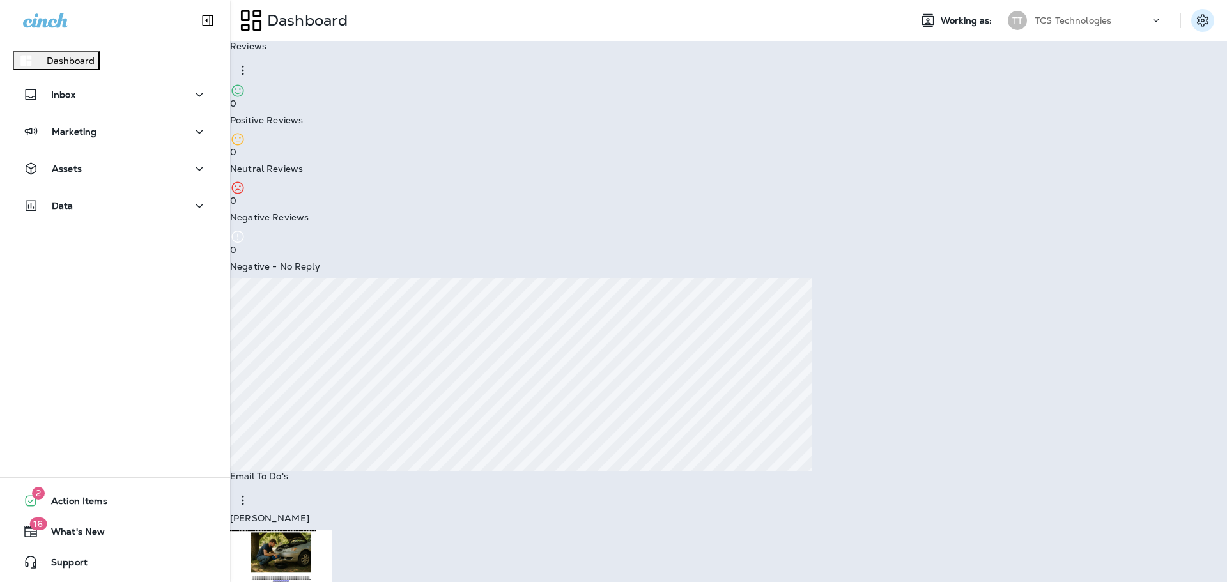
click at [1195, 23] on icon "Settings" at bounding box center [1202, 20] width 15 height 15
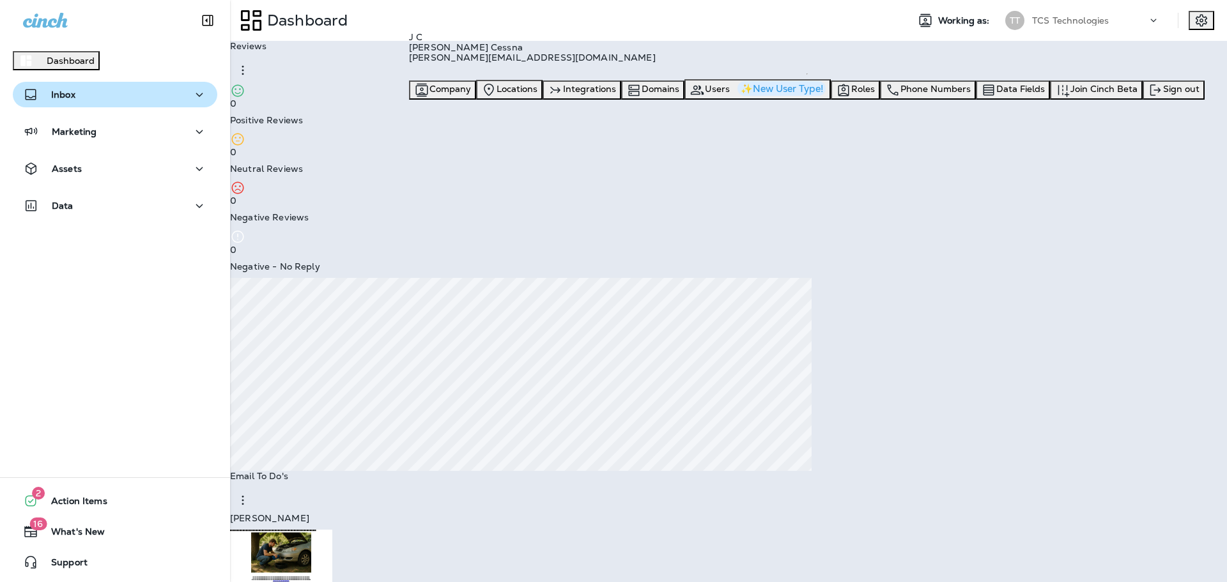
click at [80, 107] on button "Inbox" at bounding box center [115, 95] width 205 height 26
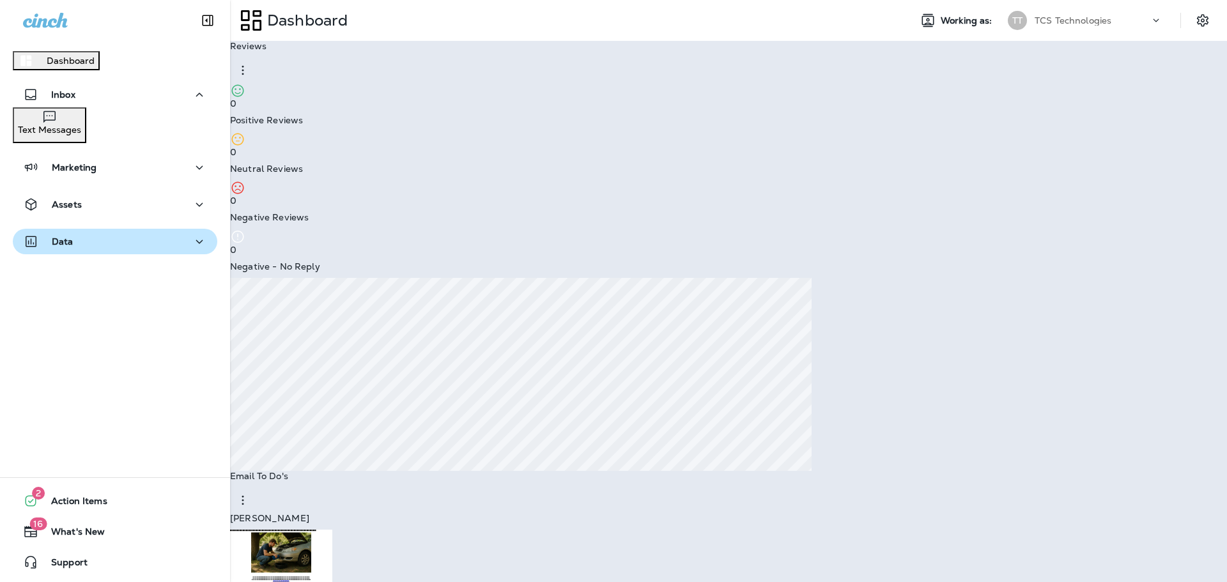
click at [64, 247] on p "Data" at bounding box center [63, 242] width 22 height 10
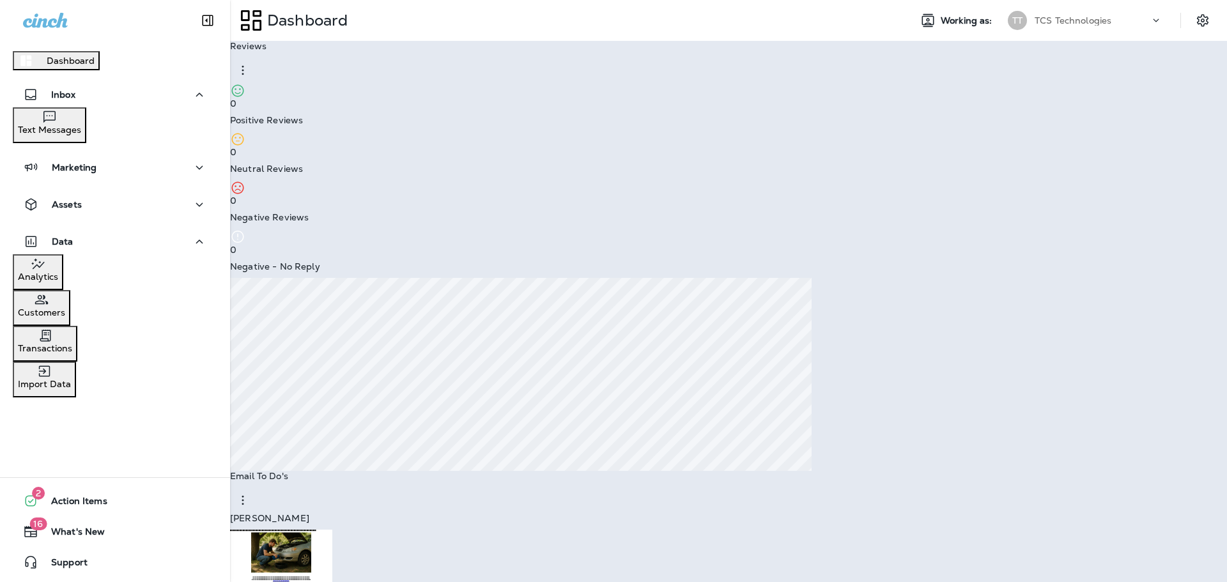
click at [58, 281] on p "Analytics" at bounding box center [38, 277] width 40 height 10
